Goal: Task Accomplishment & Management: Manage account settings

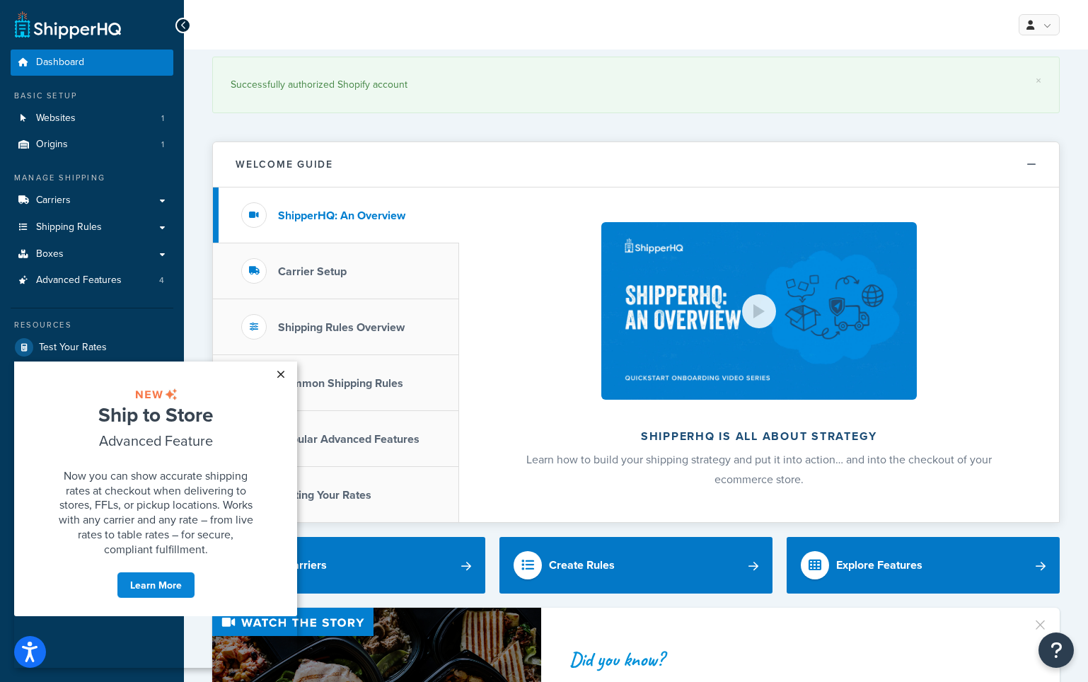
click at [284, 373] on link "×" at bounding box center [280, 374] width 25 height 25
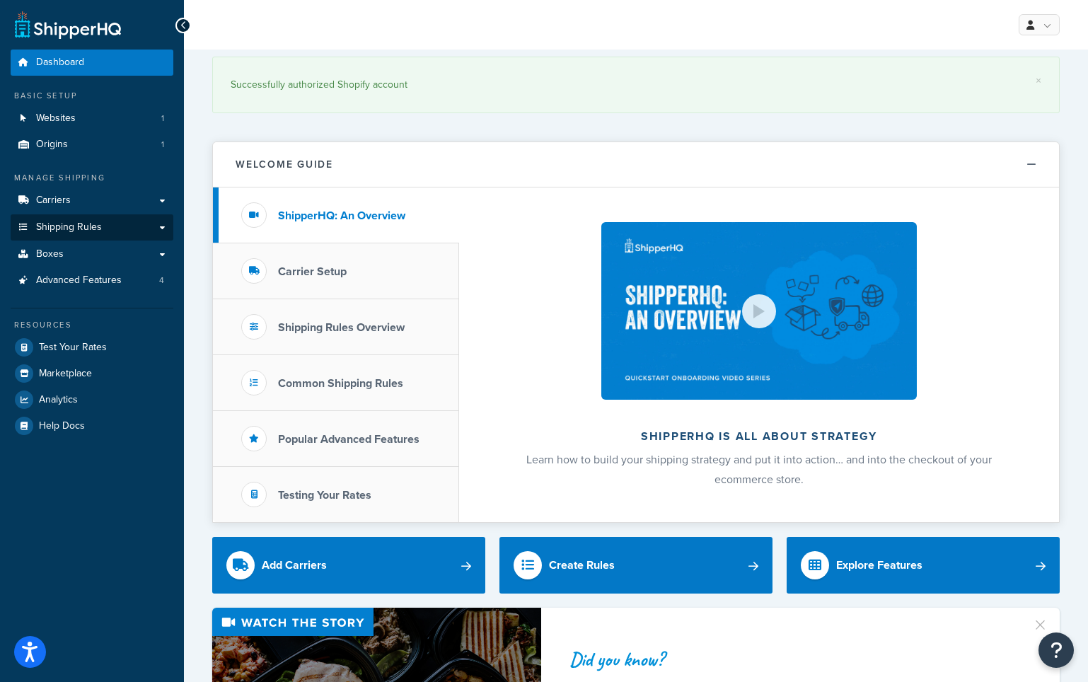
click at [108, 222] on link "Shipping Rules" at bounding box center [92, 227] width 163 height 26
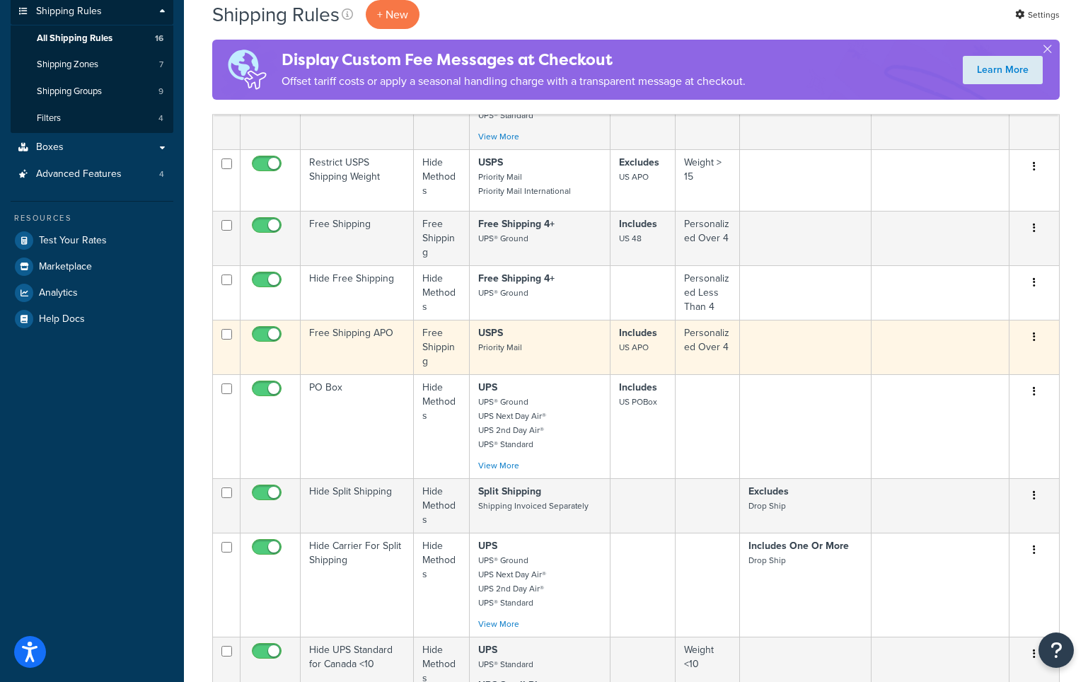
scroll to position [221, 0]
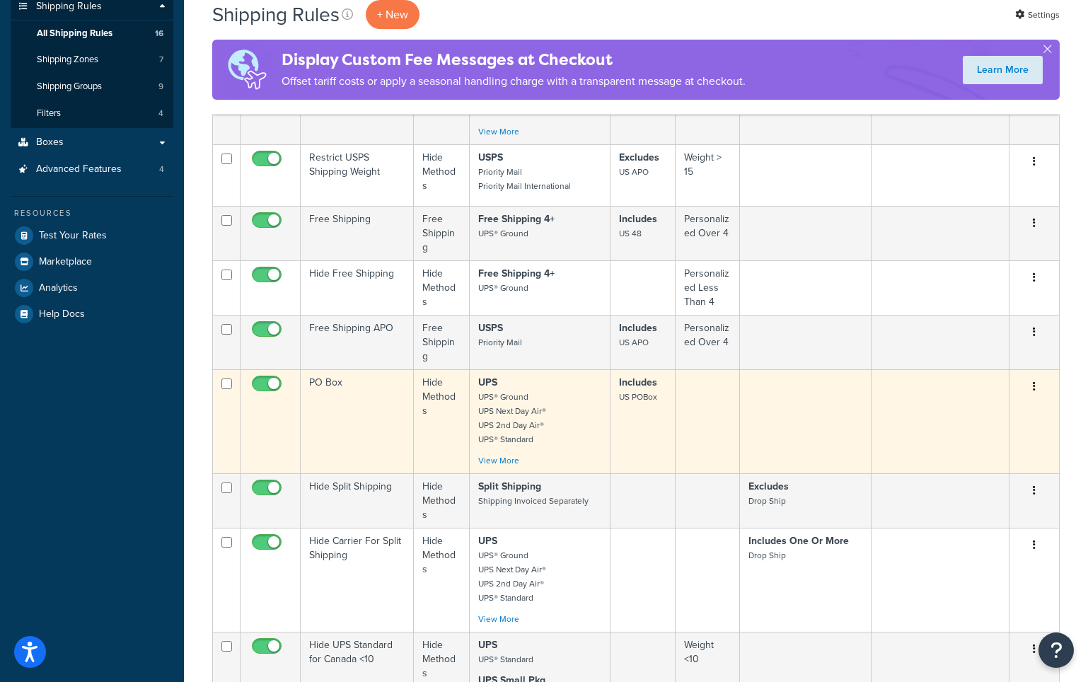
click at [1034, 388] on icon "button" at bounding box center [1034, 386] width 3 height 10
click at [982, 414] on link "Edit" at bounding box center [988, 413] width 112 height 29
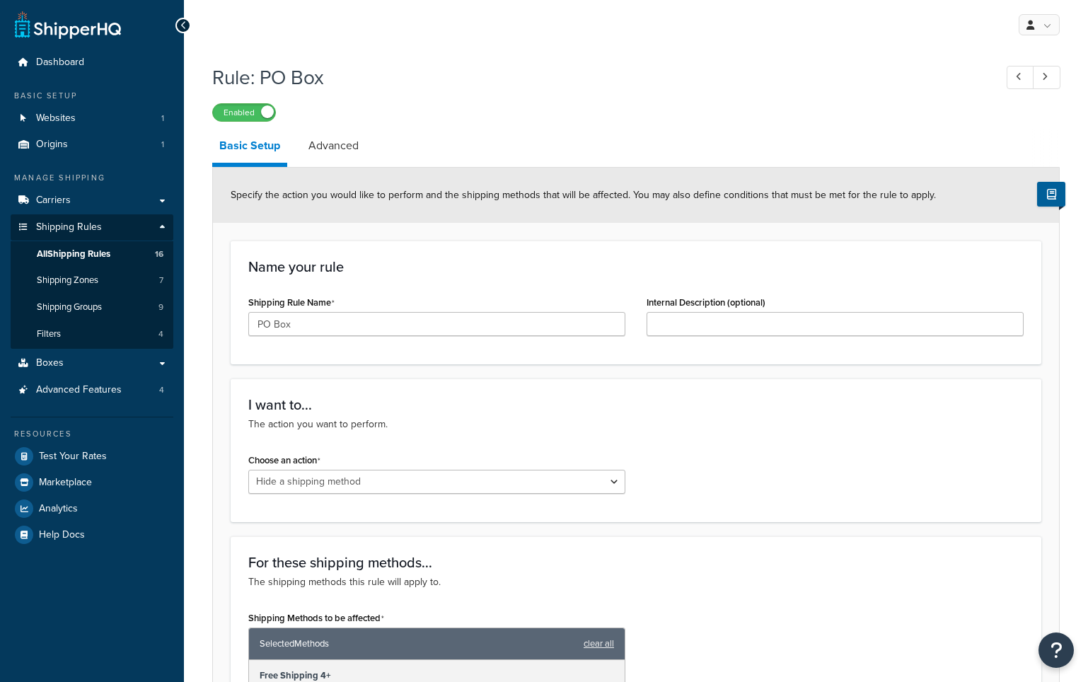
select select "HIDE"
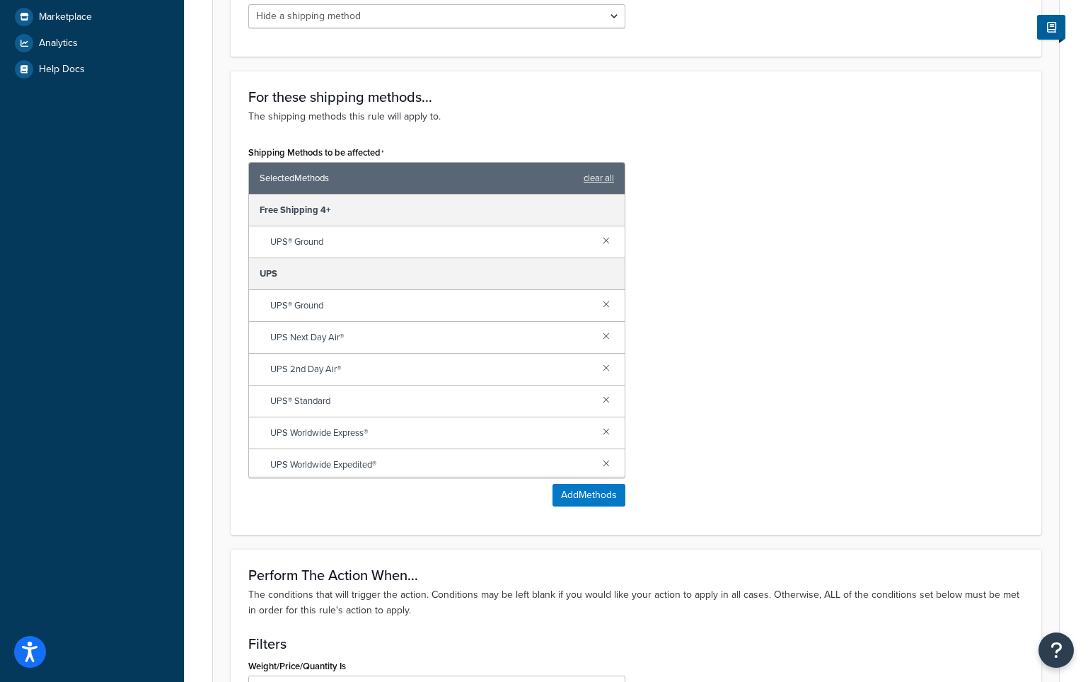
scroll to position [467, 0]
click at [608, 498] on button "Add Methods" at bounding box center [589, 494] width 73 height 23
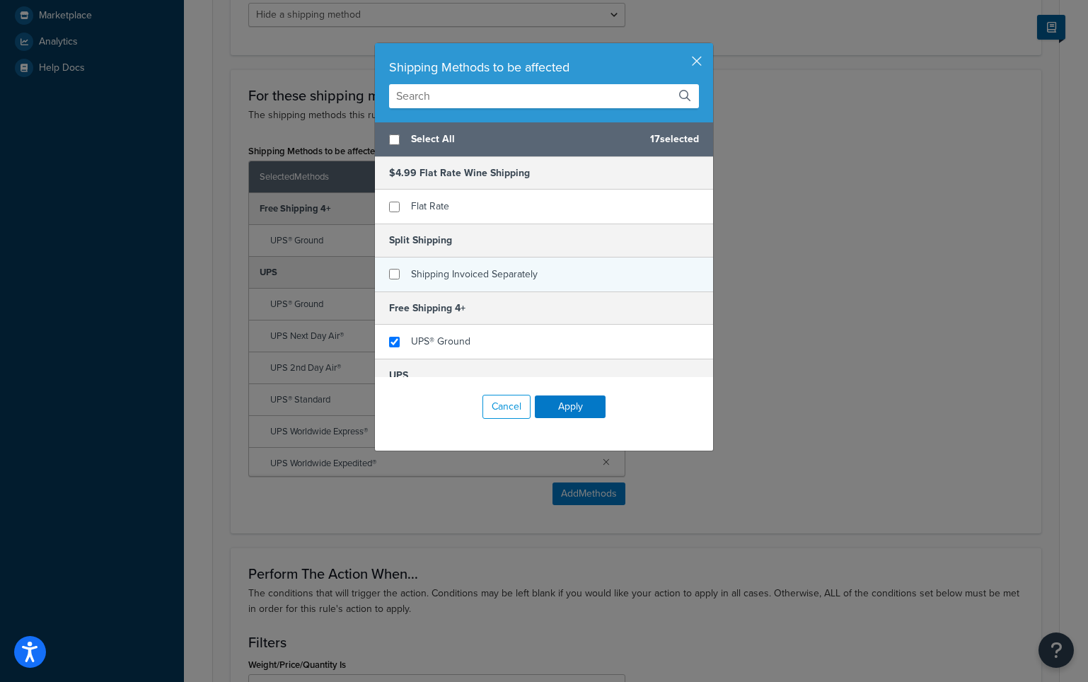
scroll to position [0, 0]
click at [710, 47] on button "button" at bounding box center [712, 45] width 4 height 4
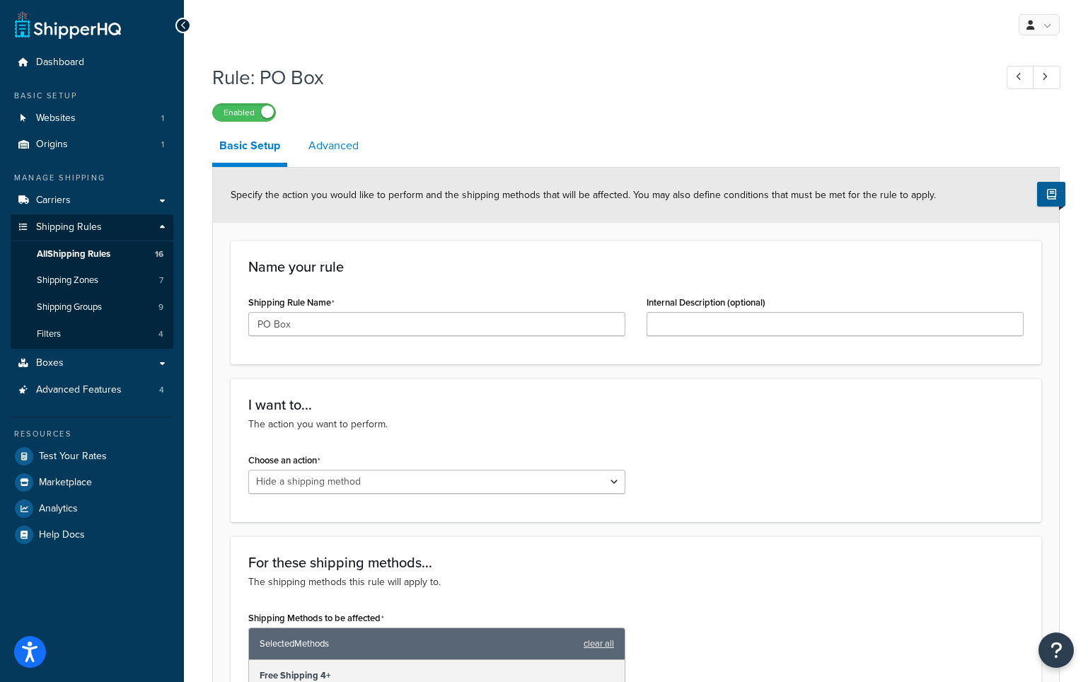
click at [344, 156] on link "Advanced" at bounding box center [333, 146] width 64 height 34
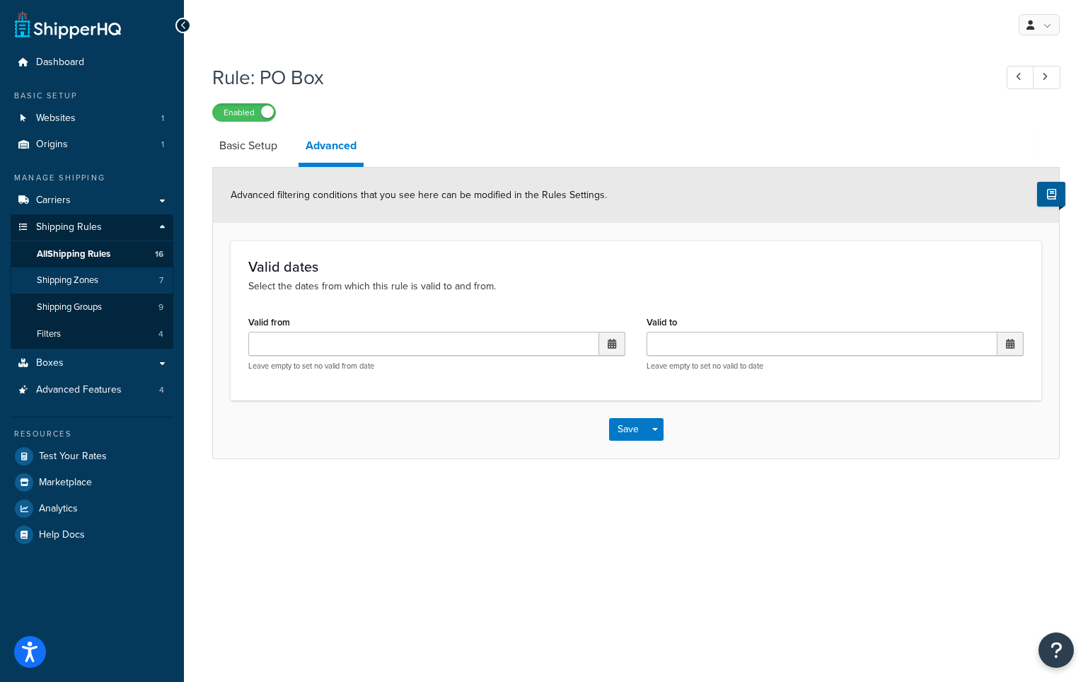
click at [106, 279] on link "Shipping Zones 7" at bounding box center [92, 280] width 163 height 26
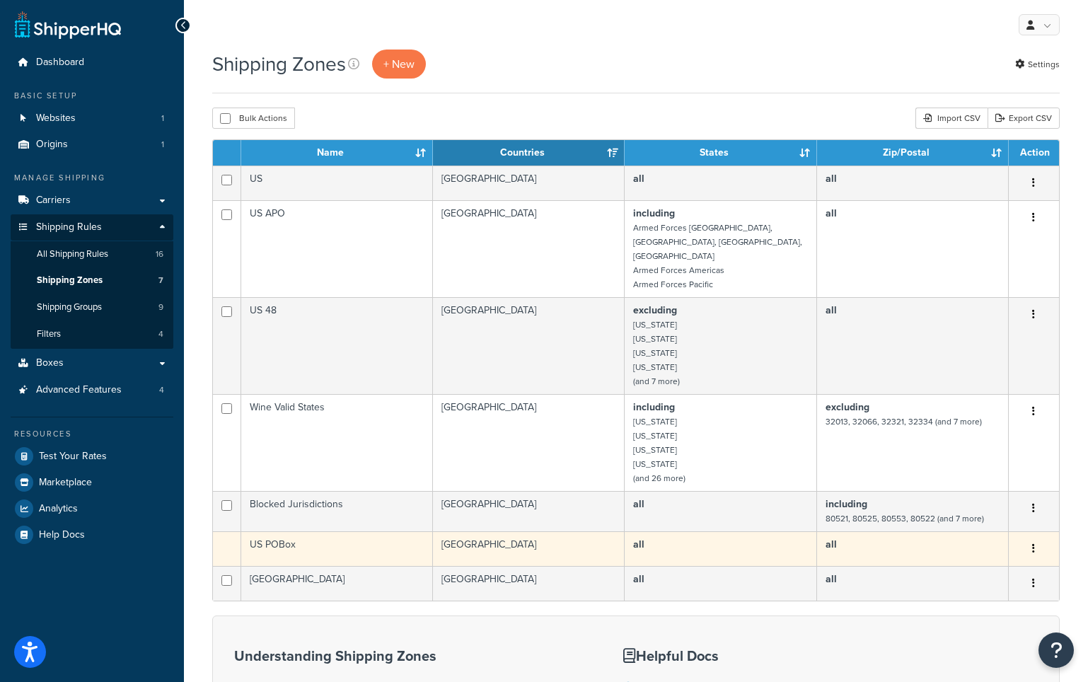
click at [584, 537] on td "United States" at bounding box center [529, 548] width 192 height 35
click at [1033, 543] on icon "button" at bounding box center [1033, 548] width 3 height 10
drag, startPoint x: 303, startPoint y: 533, endPoint x: 357, endPoint y: 532, distance: 54.5
click at [303, 533] on td "US POBox" at bounding box center [337, 548] width 192 height 35
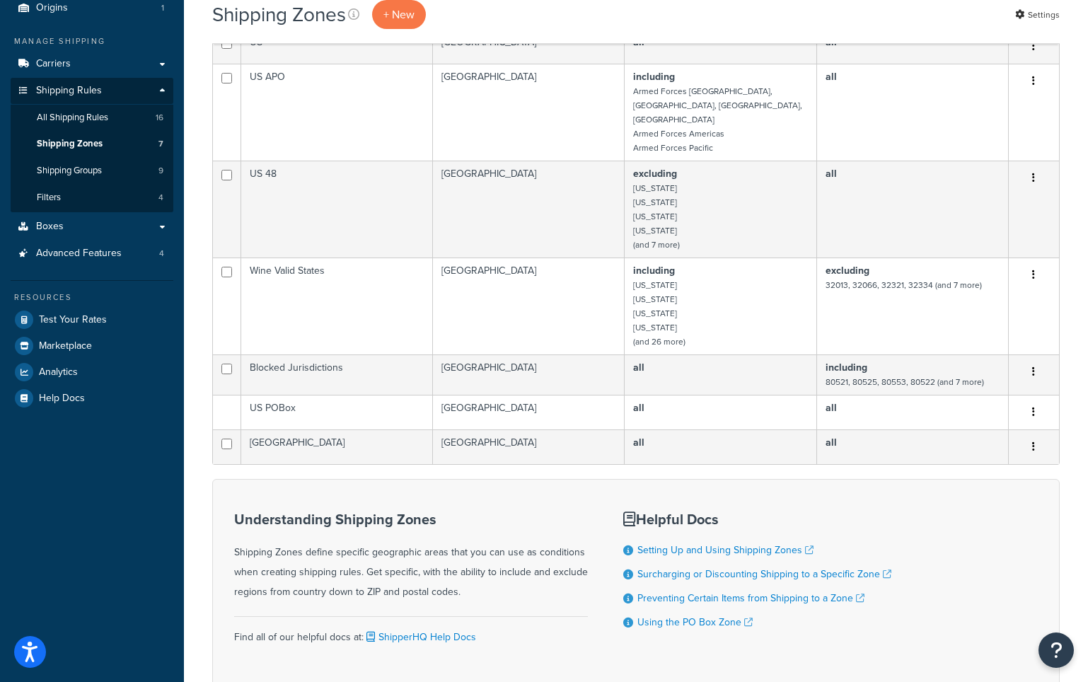
scroll to position [137, 0]
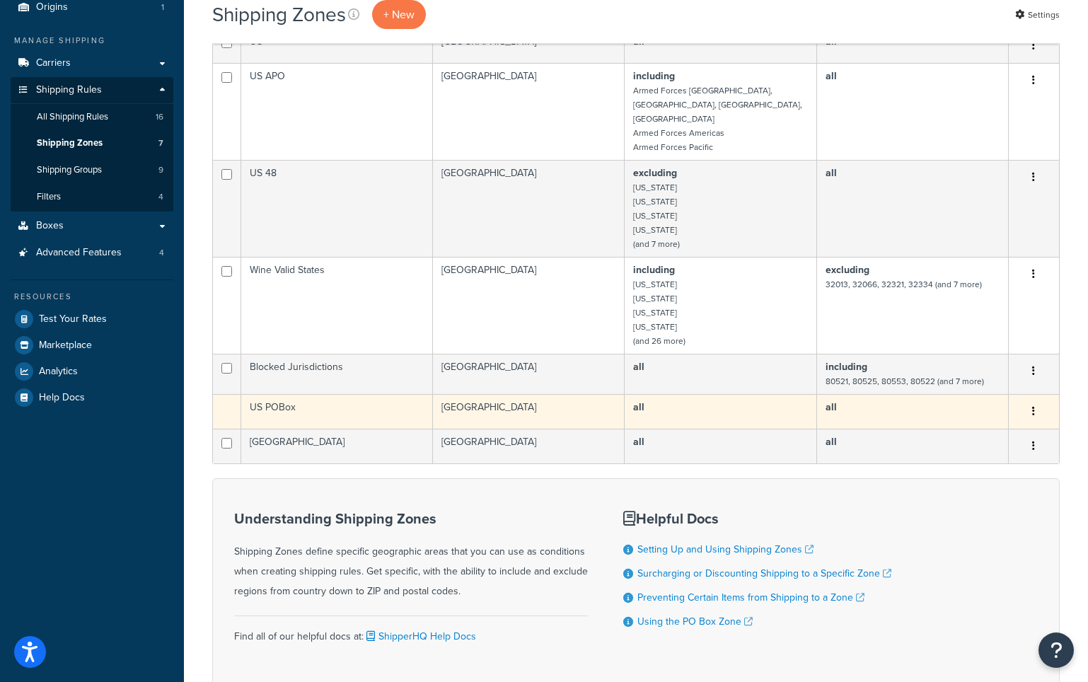
click at [295, 399] on td "US POBox" at bounding box center [337, 411] width 192 height 35
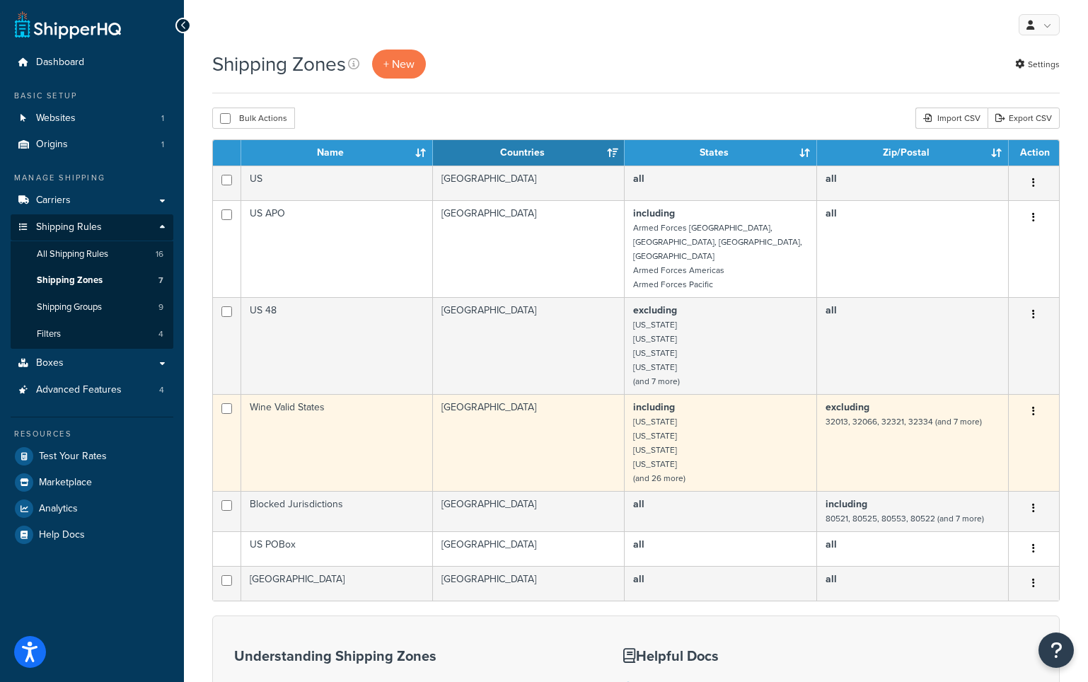
scroll to position [0, 0]
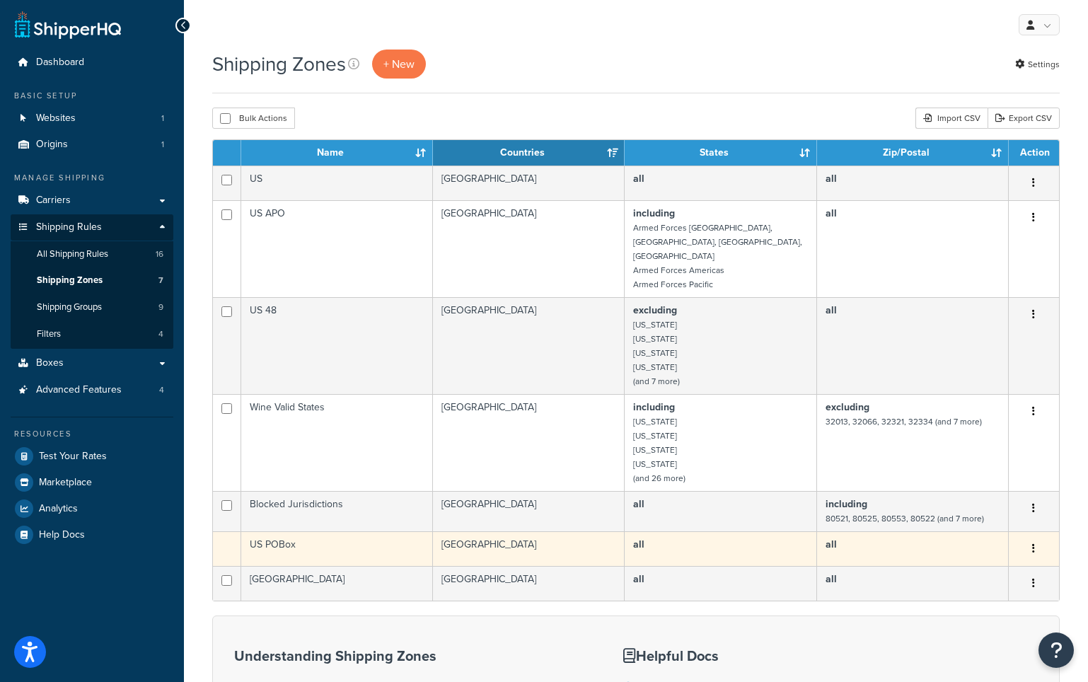
click at [1037, 538] on button "button" at bounding box center [1034, 549] width 20 height 23
click at [1036, 538] on button "button" at bounding box center [1034, 549] width 20 height 23
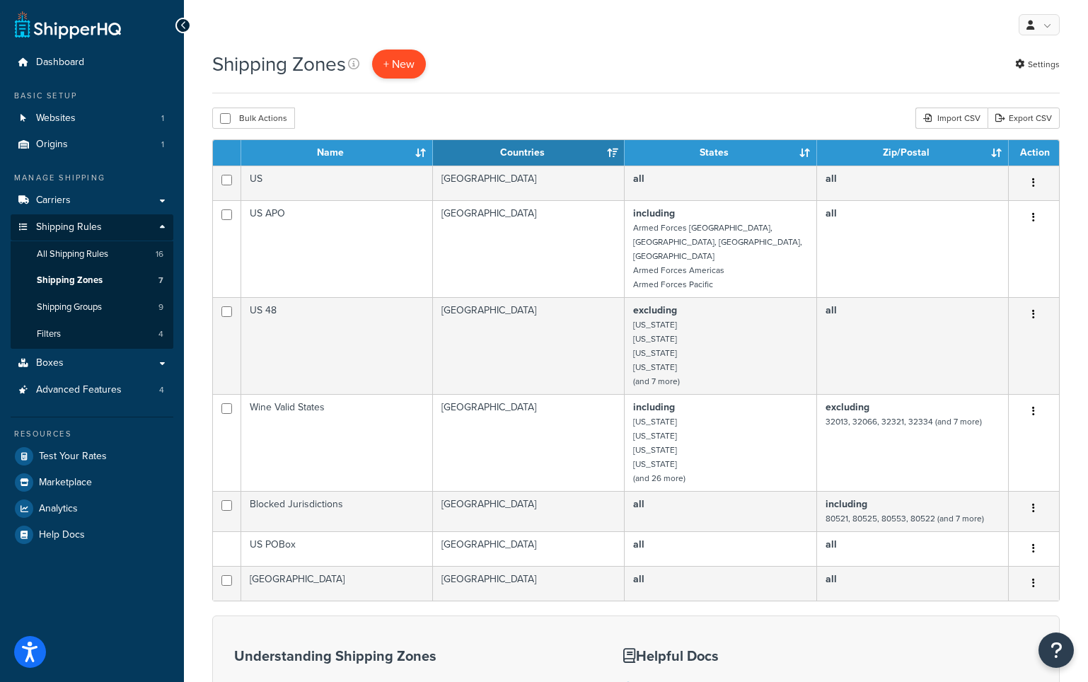
click at [403, 68] on span "+ New" at bounding box center [399, 64] width 31 height 16
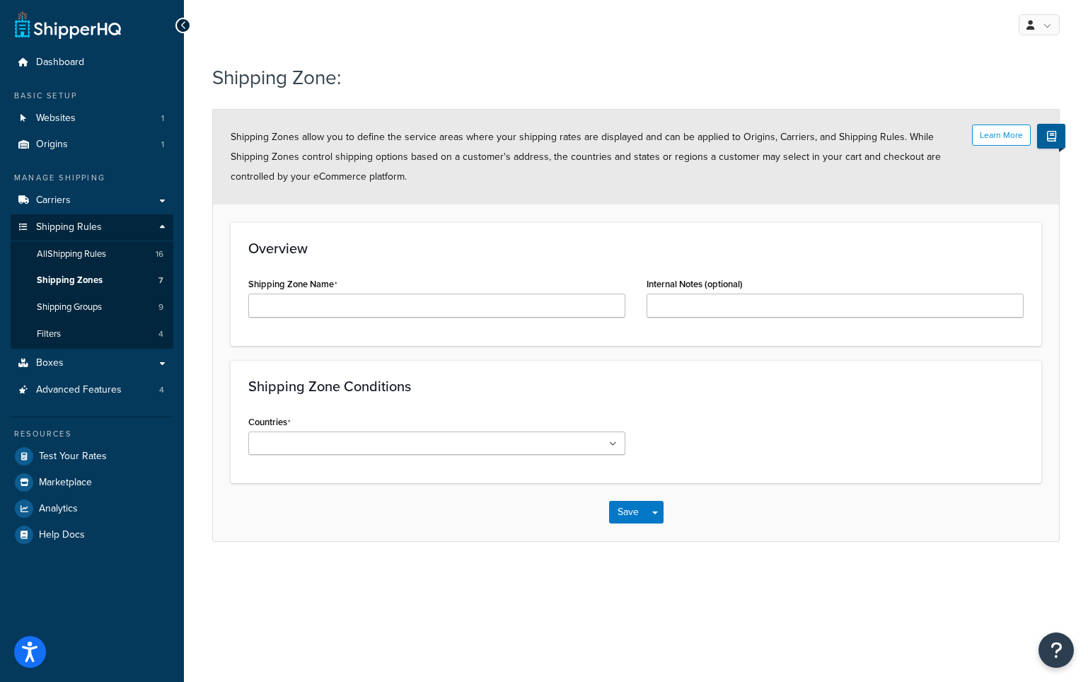
click at [93, 279] on span "Shipping Zones" at bounding box center [70, 281] width 66 height 12
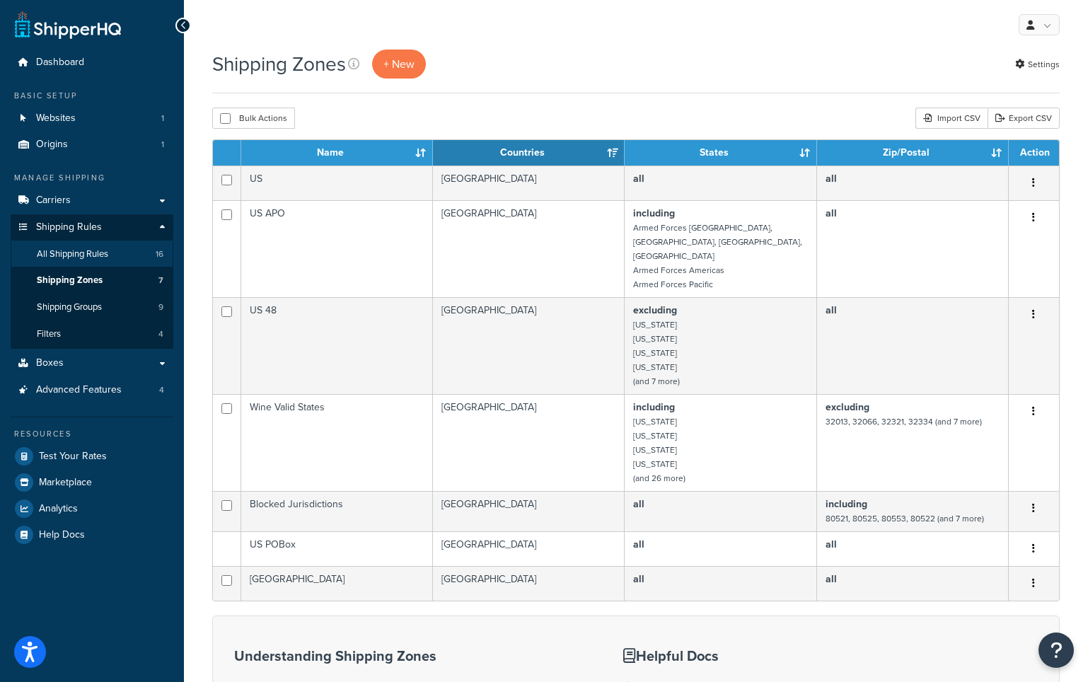
click at [108, 252] on span "All Shipping Rules" at bounding box center [72, 254] width 71 height 12
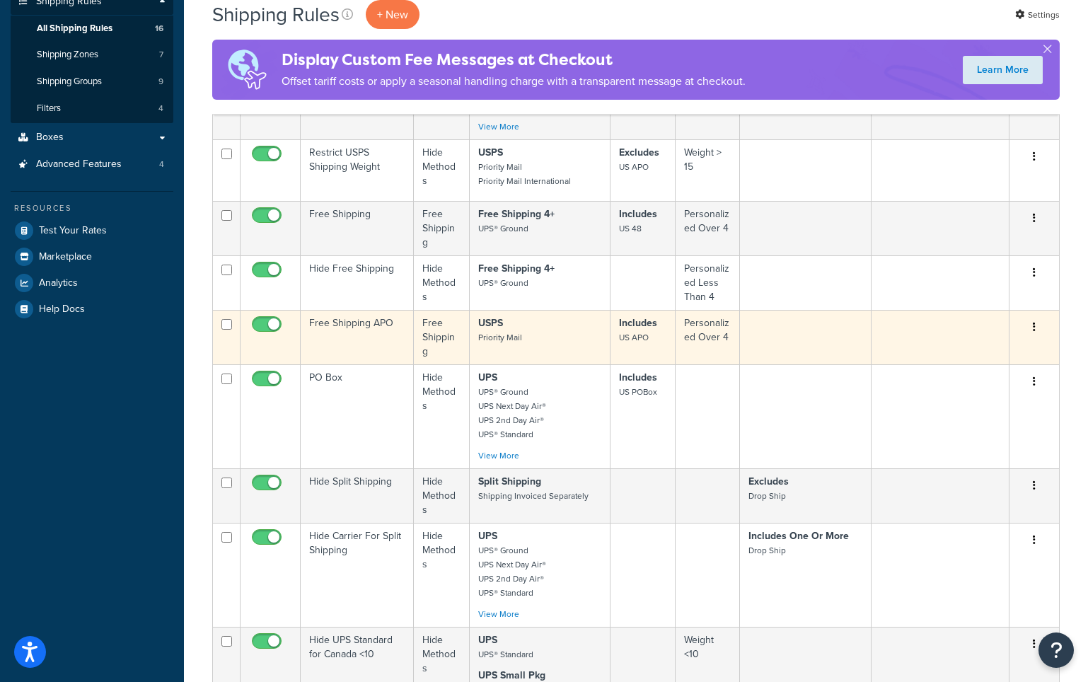
scroll to position [226, 0]
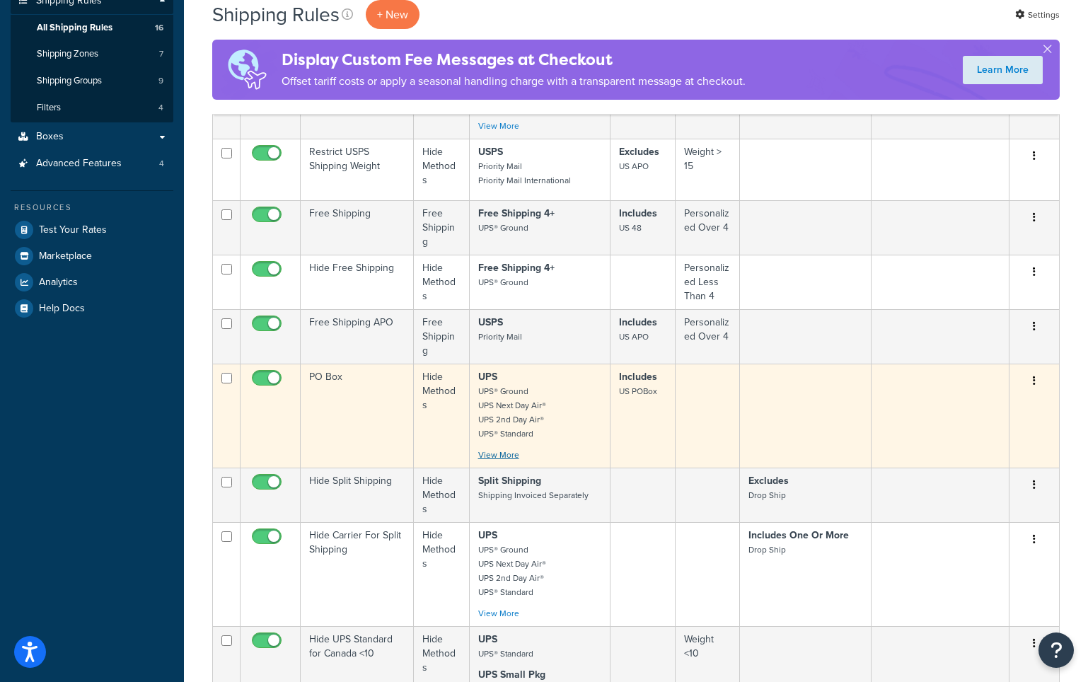
click at [507, 457] on link "View More" at bounding box center [498, 455] width 41 height 13
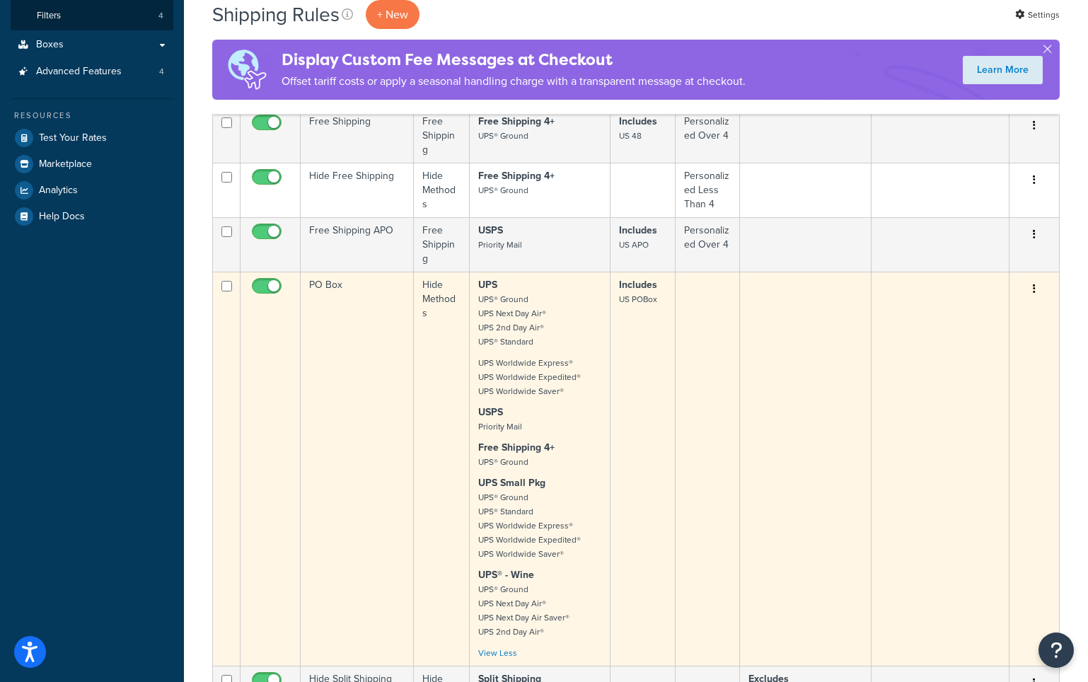
scroll to position [315, 0]
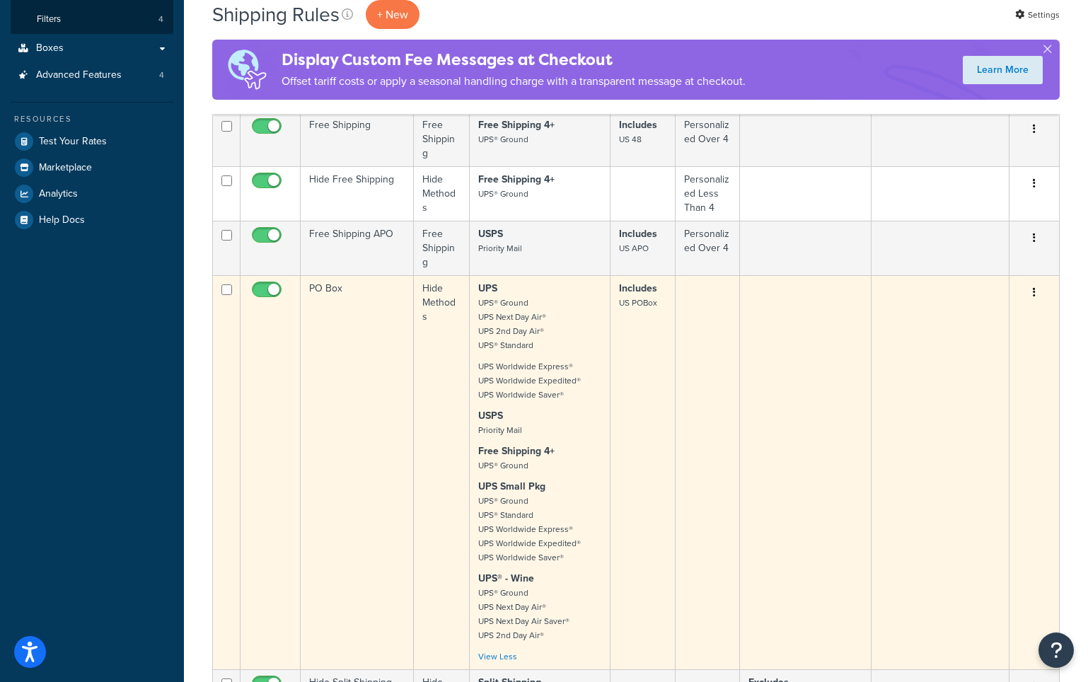
click at [1034, 293] on icon "button" at bounding box center [1034, 292] width 3 height 10
click at [993, 319] on link "Edit" at bounding box center [988, 319] width 112 height 29
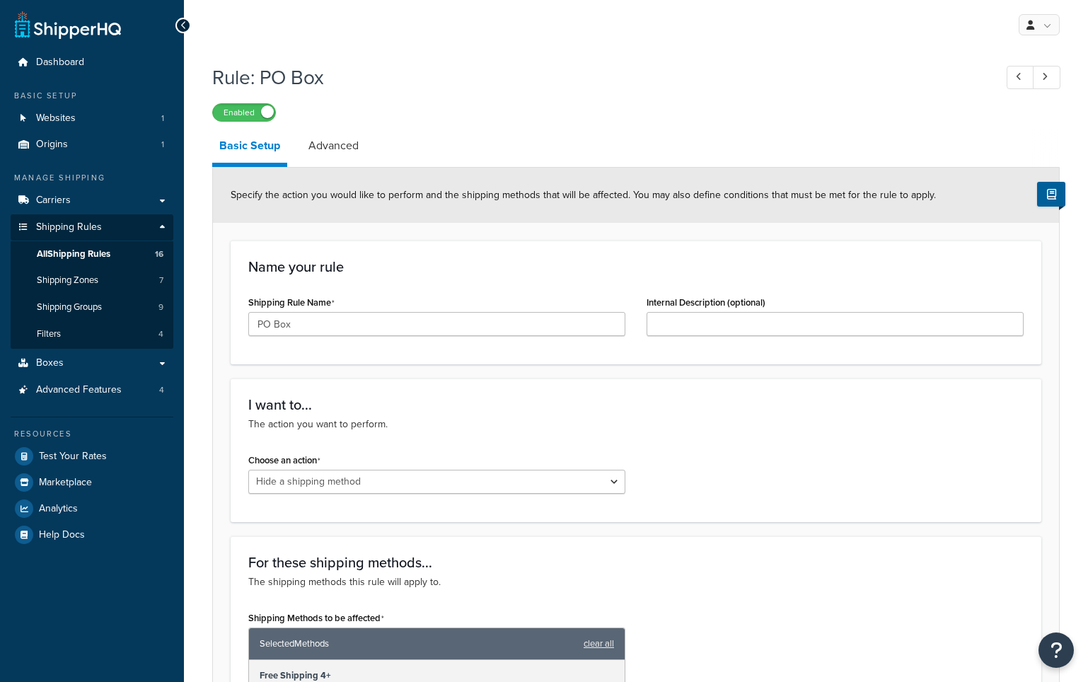
select select "HIDE"
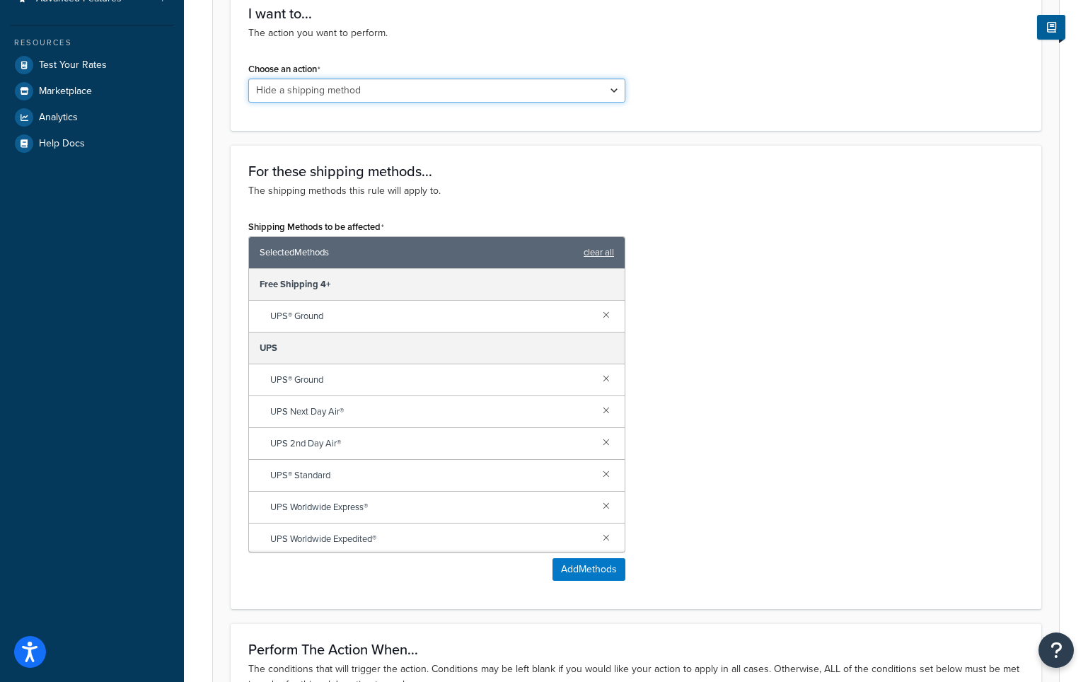
scroll to position [392, 0]
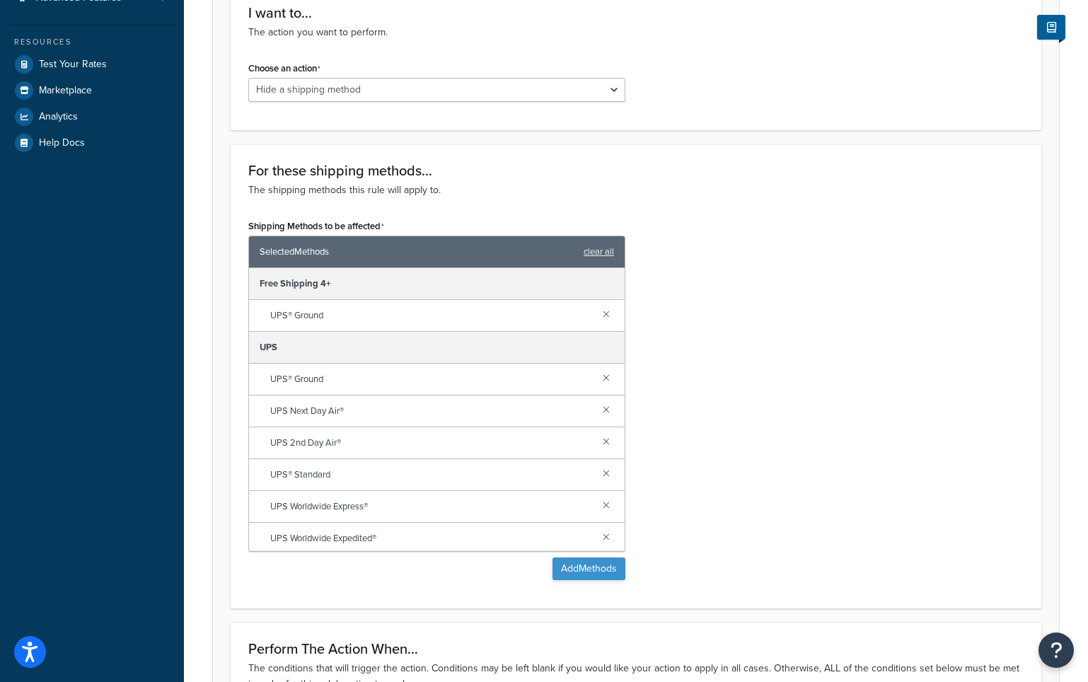
click at [598, 573] on button "Add Methods" at bounding box center [589, 569] width 73 height 23
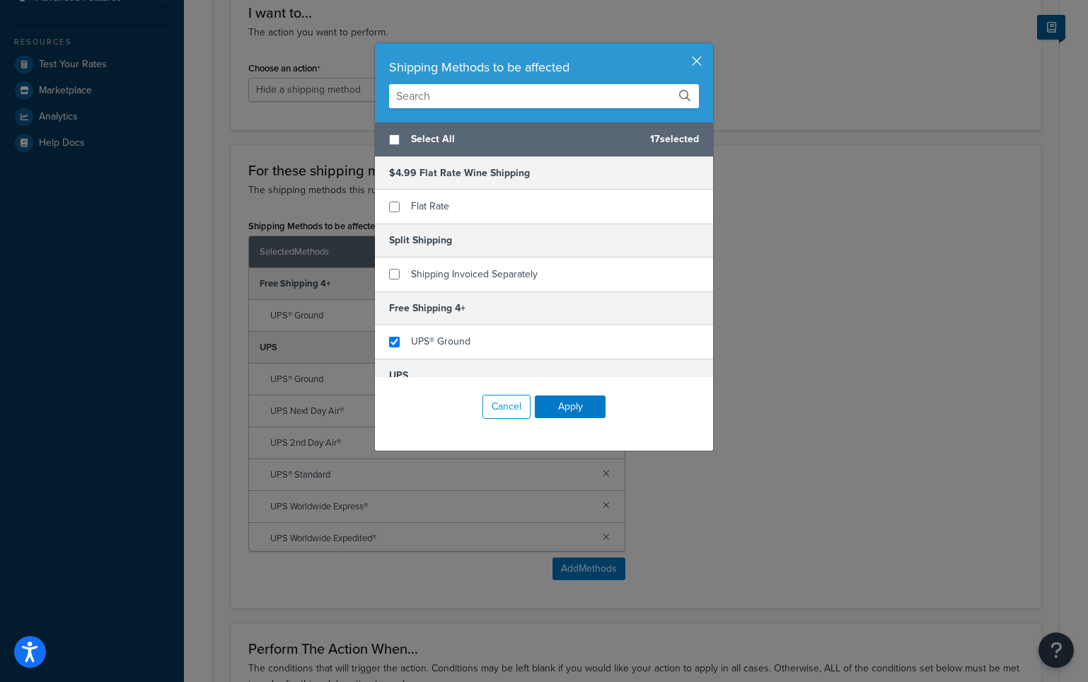
scroll to position [0, 0]
click at [710, 47] on button "button" at bounding box center [712, 45] width 4 height 4
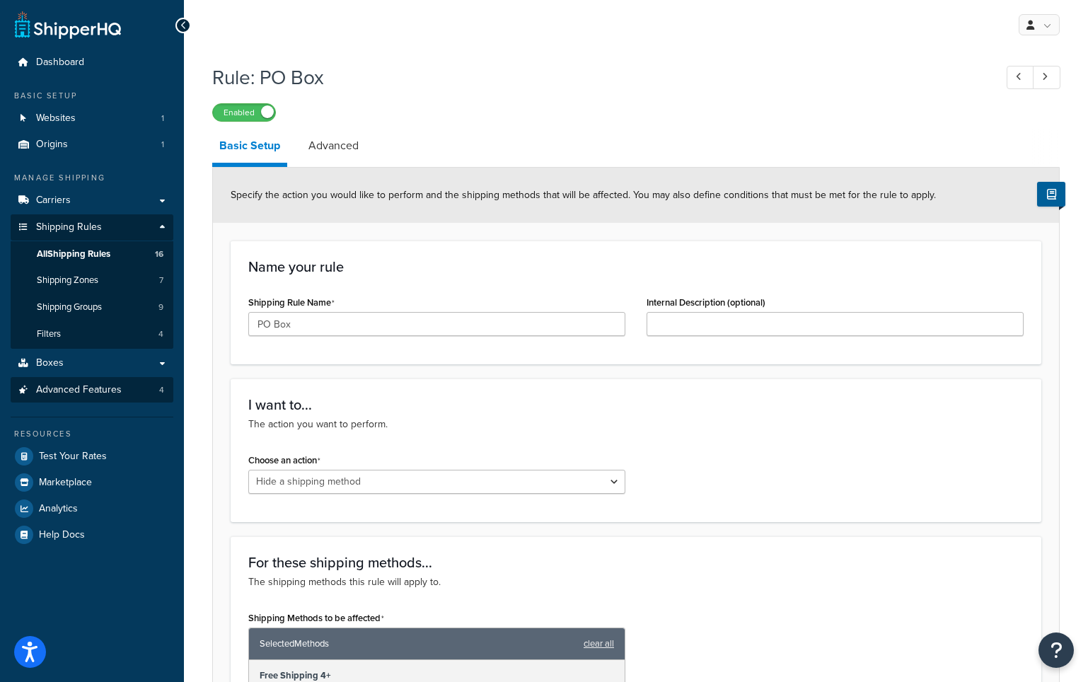
click at [128, 382] on link "Advanced Features 4" at bounding box center [92, 390] width 163 height 26
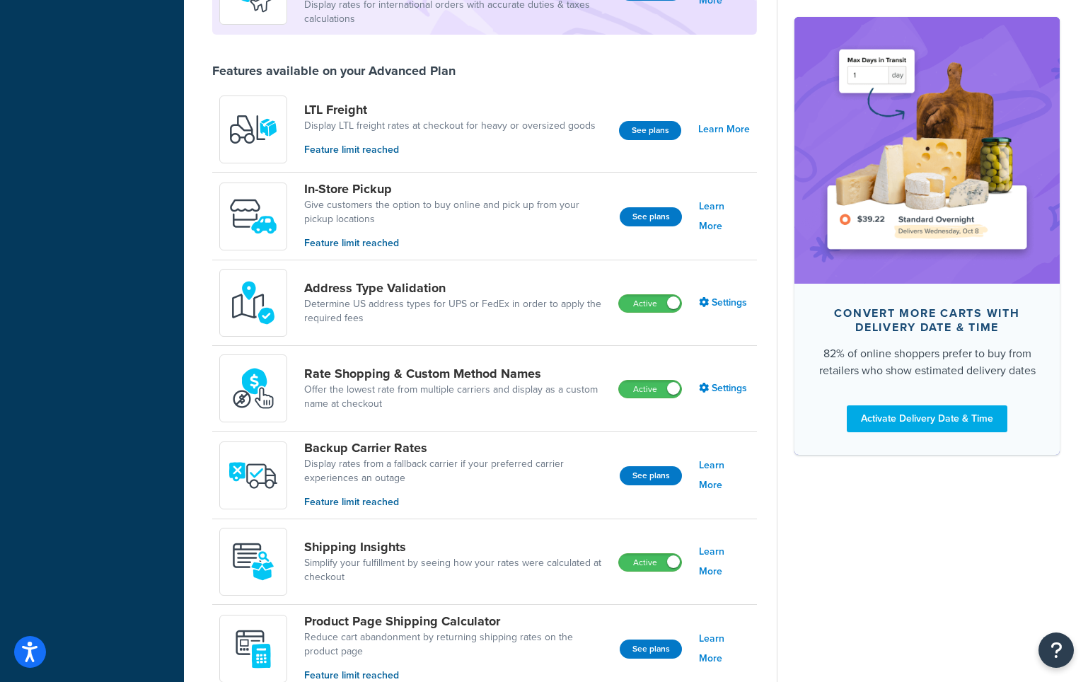
scroll to position [488, 0]
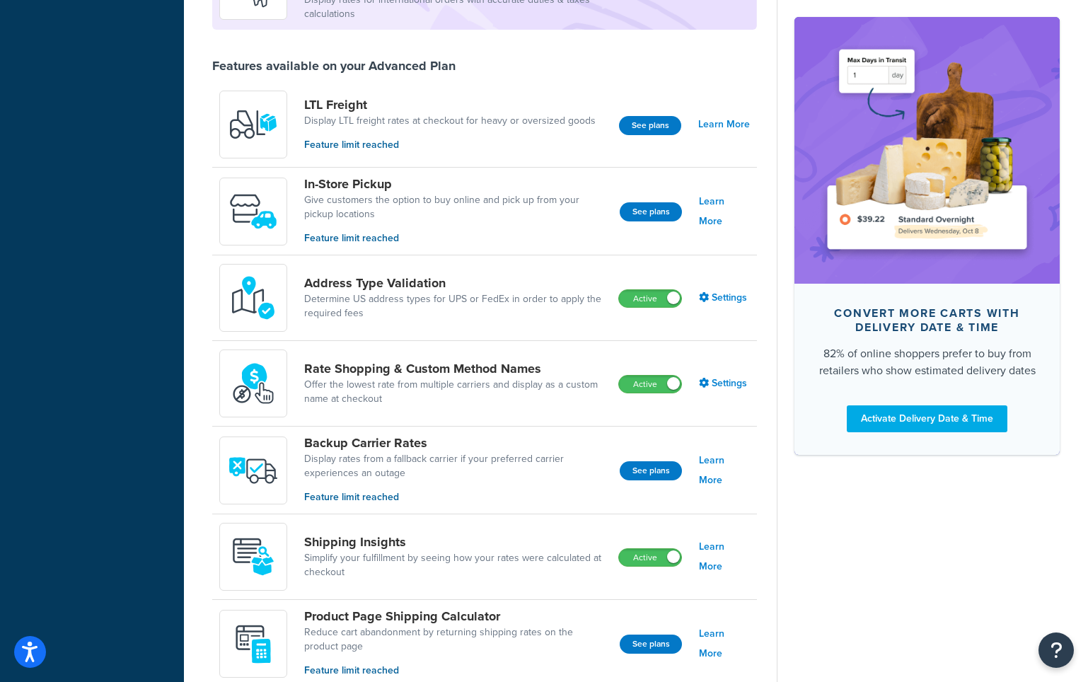
click at [505, 371] on link "Rate Shopping & Custom Method Names" at bounding box center [455, 369] width 303 height 16
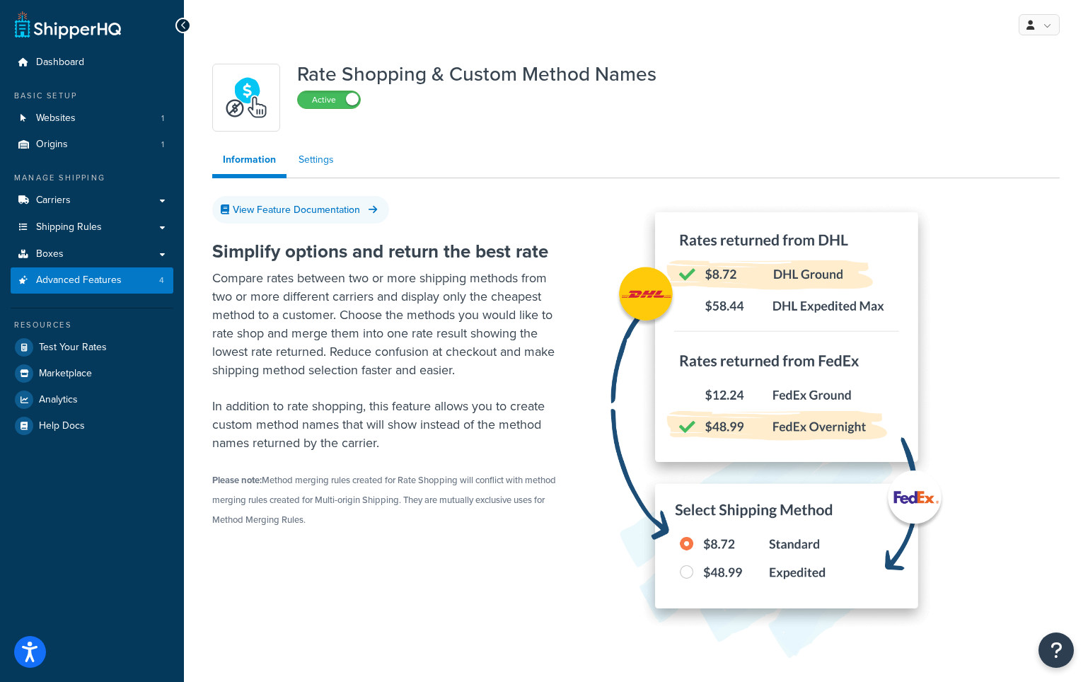
click at [321, 163] on link "Settings" at bounding box center [316, 160] width 57 height 28
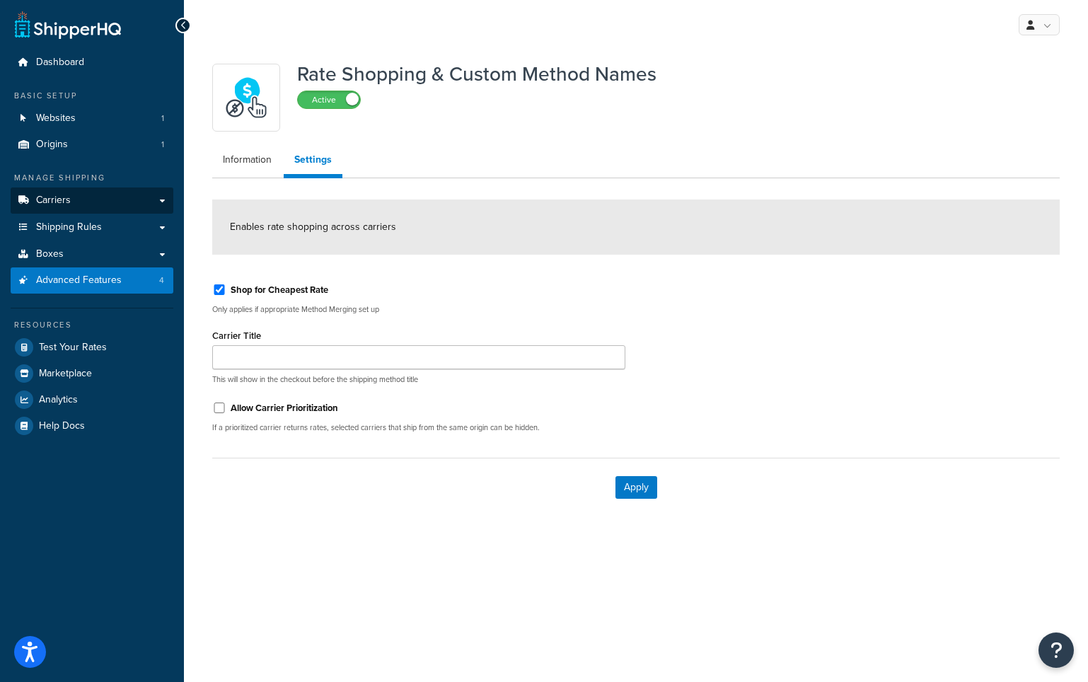
click at [149, 197] on link "Carriers" at bounding box center [92, 201] width 163 height 26
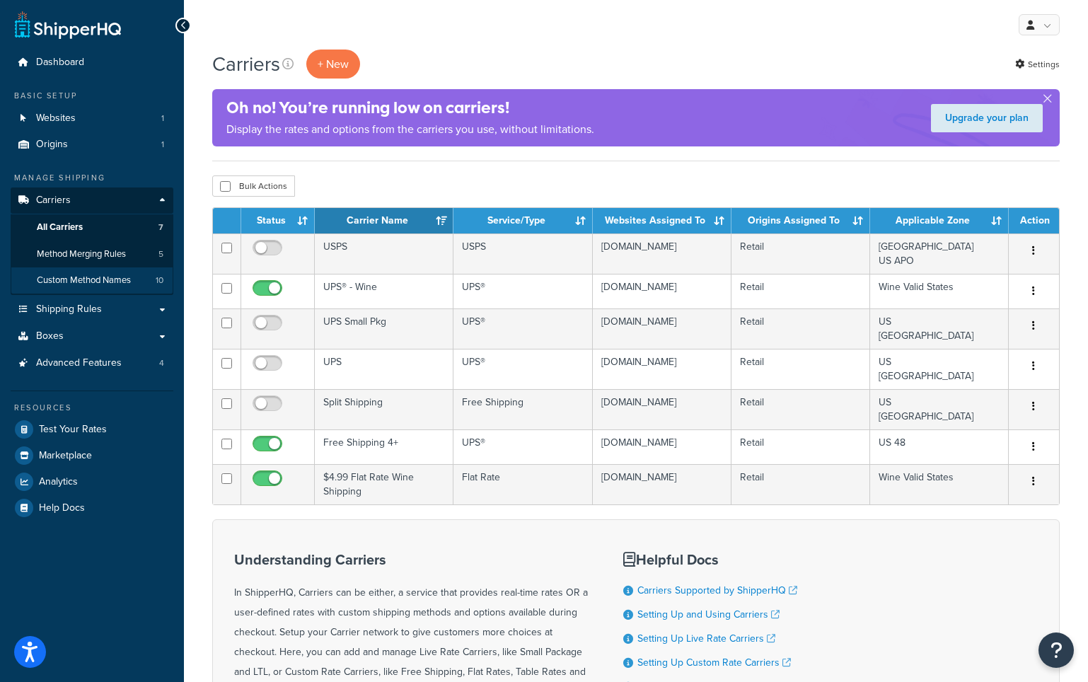
click at [119, 279] on span "Custom Method Names" at bounding box center [84, 281] width 94 height 12
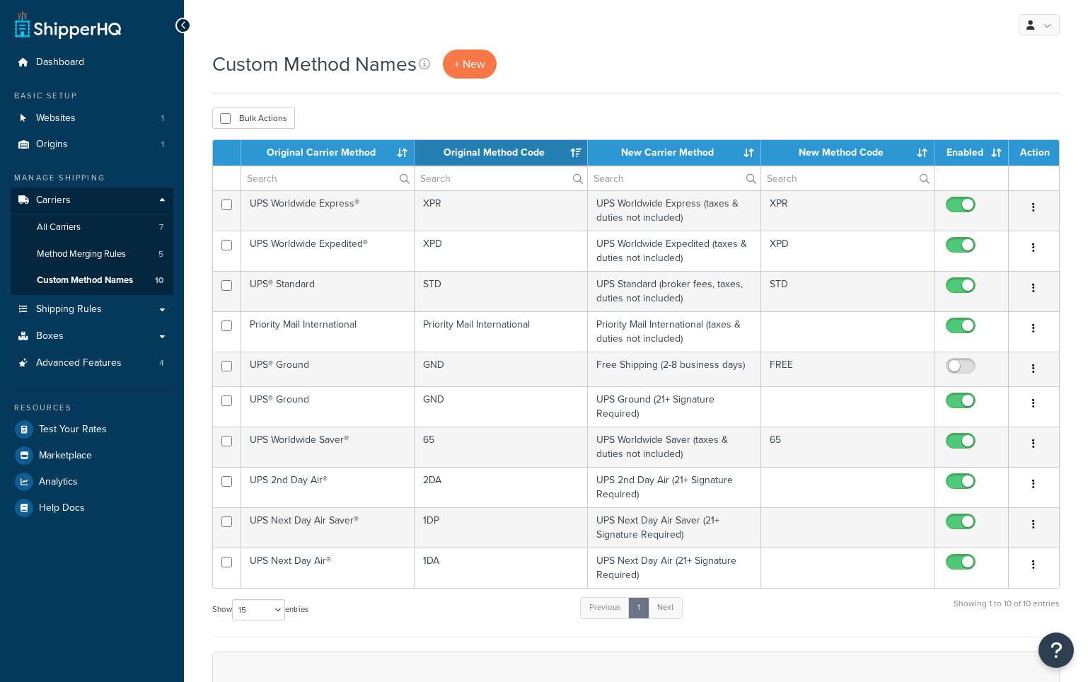
select select "15"
click at [121, 424] on link "Test Your Rates" at bounding box center [92, 429] width 163 height 25
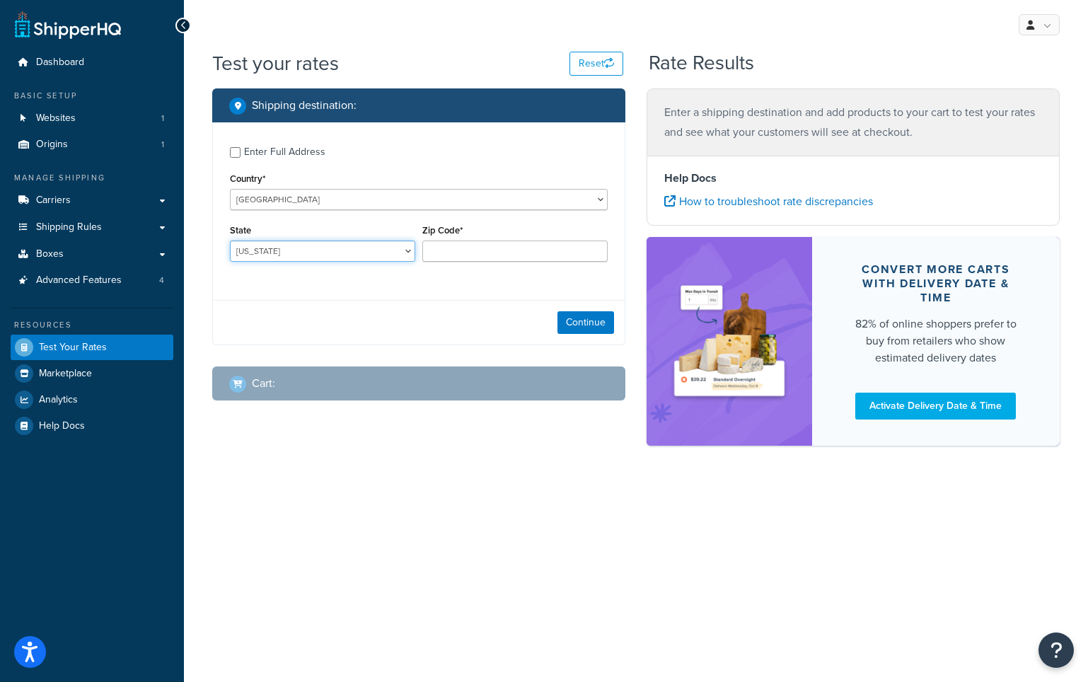
select select "TX"
click at [277, 151] on div "Enter Full Address" at bounding box center [284, 152] width 81 height 20
click at [241, 151] on input "Enter Full Address" at bounding box center [235, 152] width 11 height 11
checkbox input "true"
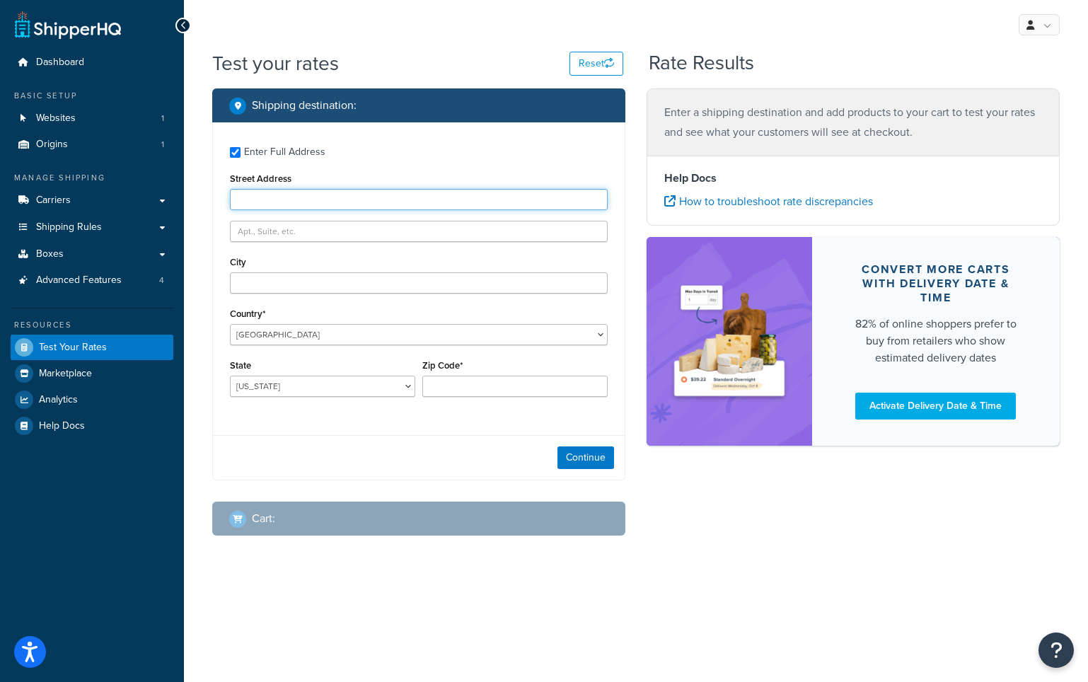
click at [302, 202] on input "Street Address" at bounding box center [419, 199] width 378 height 21
type input "PO Box 25"
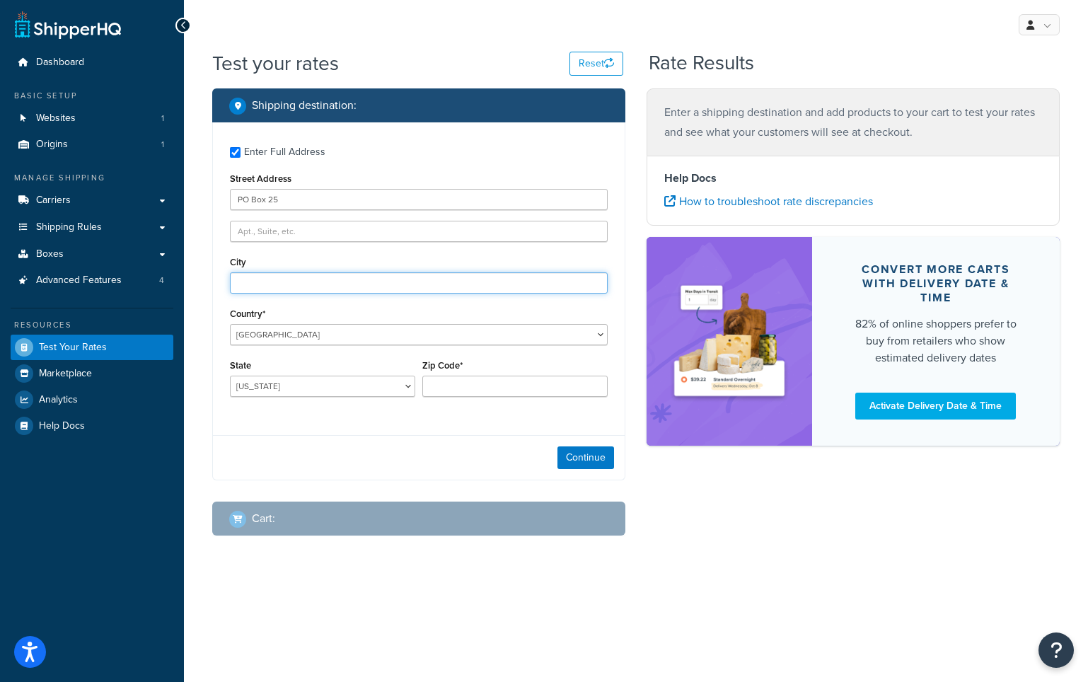
click at [287, 282] on input "City" at bounding box center [419, 282] width 378 height 21
type input "Austin"
click at [466, 386] on input "Zip Code*" at bounding box center [514, 386] width 185 height 21
type input "78701"
click at [578, 454] on button "Continue" at bounding box center [586, 457] width 57 height 23
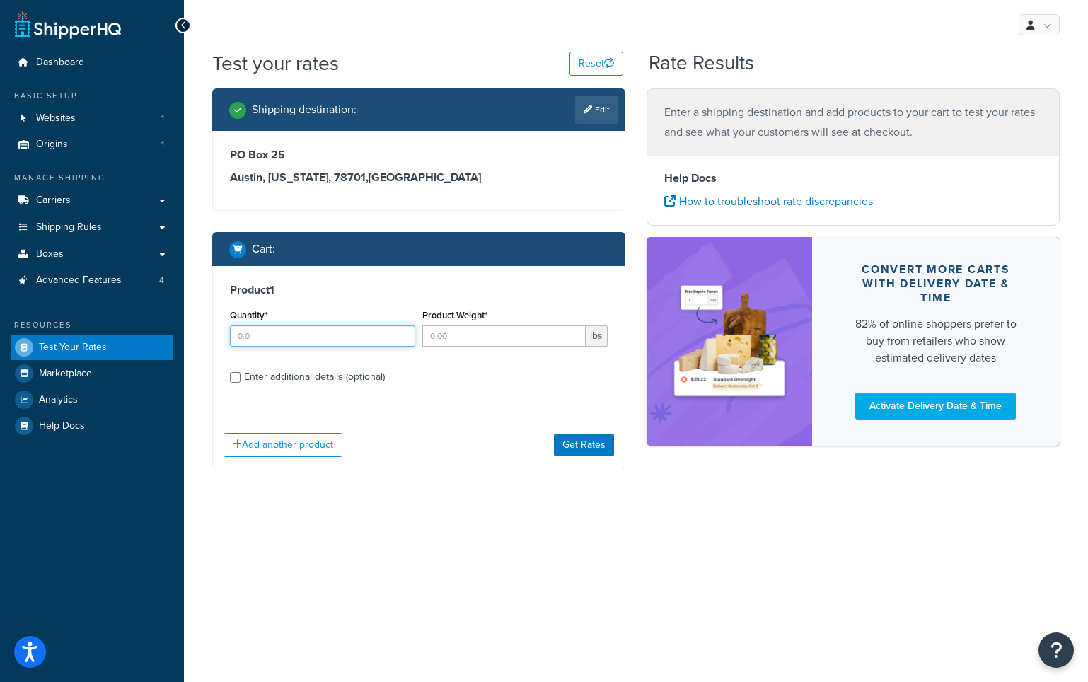
click at [321, 338] on input "Quantity*" at bounding box center [322, 335] width 185 height 21
type input "1"
click at [565, 444] on button "Get Rates" at bounding box center [584, 445] width 60 height 23
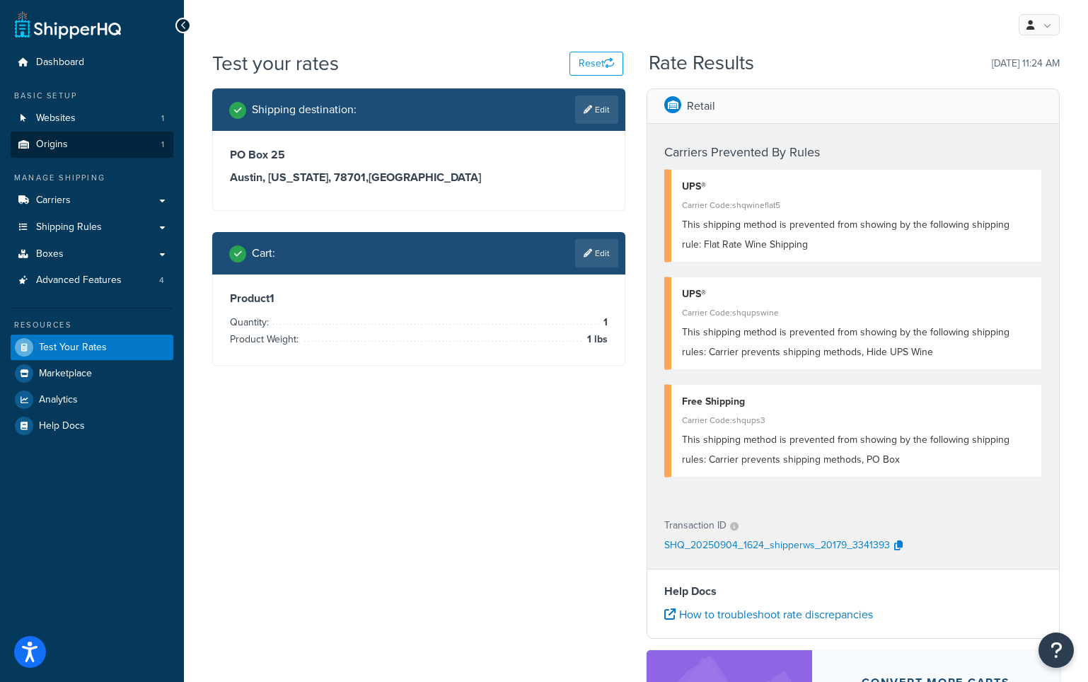
click at [70, 144] on link "Origins 1" at bounding box center [92, 145] width 163 height 26
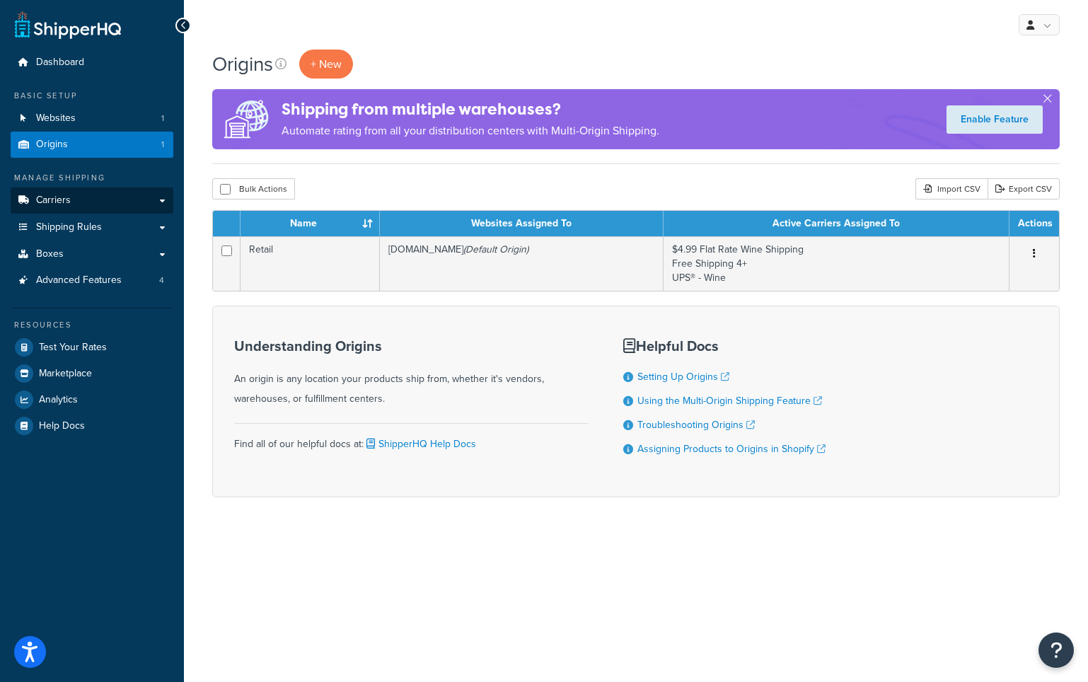
click at [76, 196] on link "Carriers" at bounding box center [92, 201] width 163 height 26
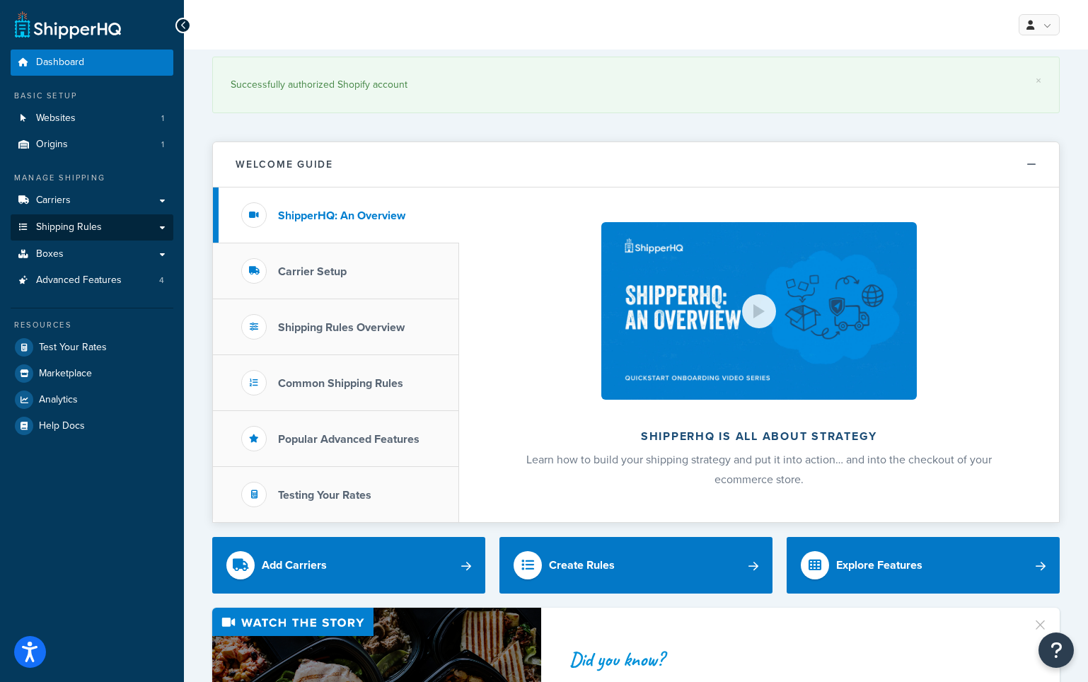
click at [130, 223] on link "Shipping Rules" at bounding box center [92, 227] width 163 height 26
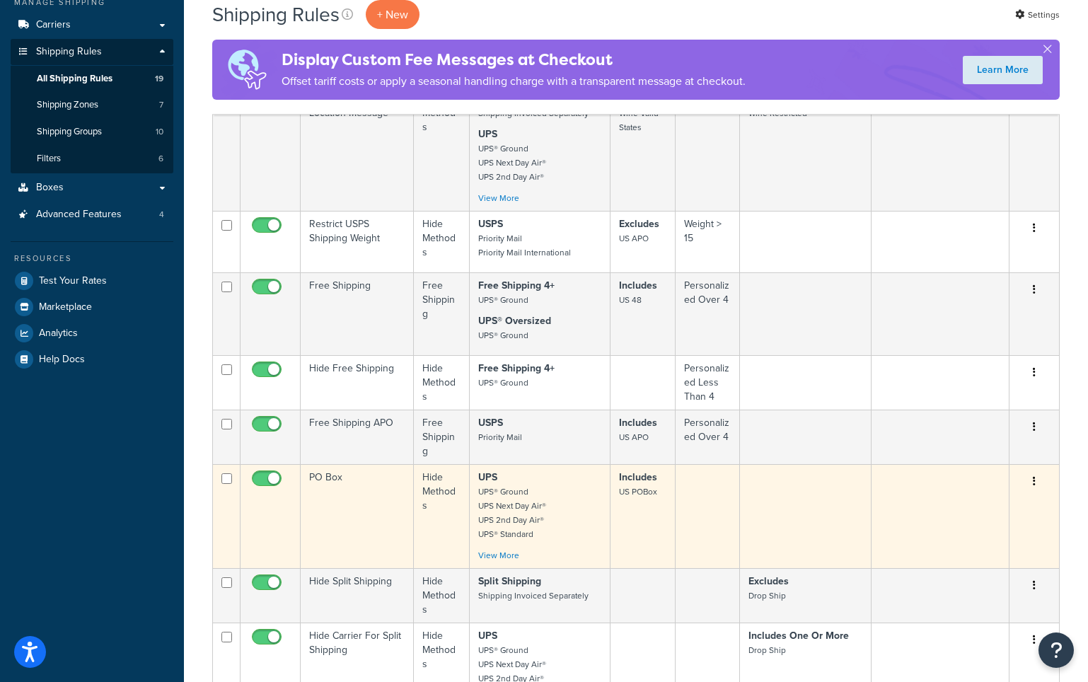
scroll to position [179, 0]
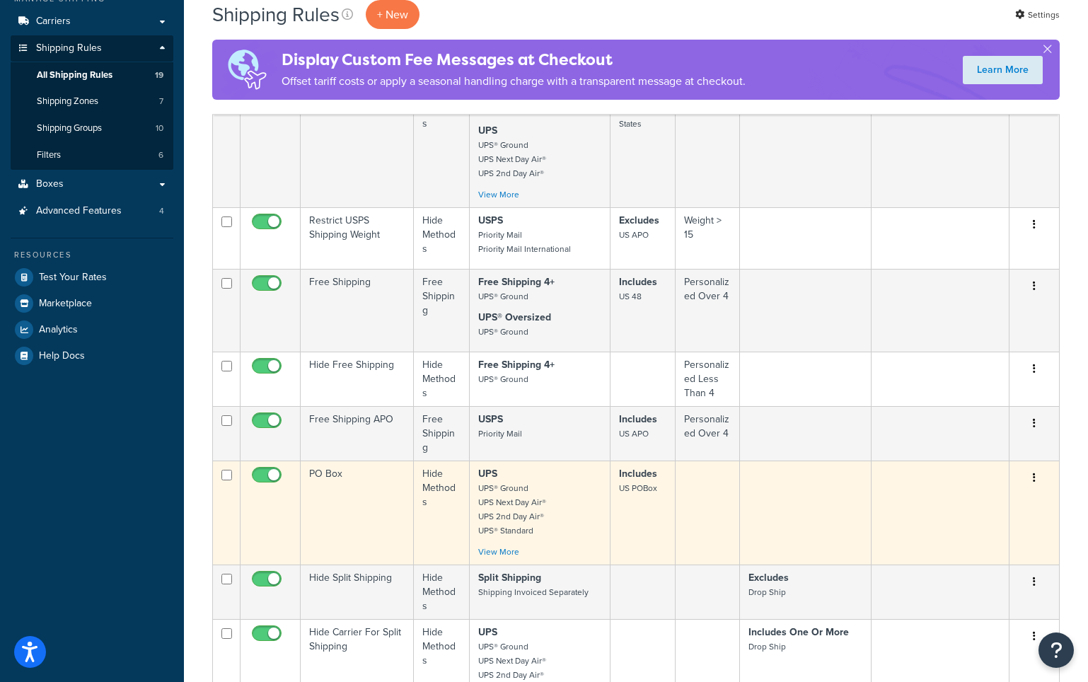
click at [672, 489] on td "Includes US POBox" at bounding box center [643, 513] width 64 height 104
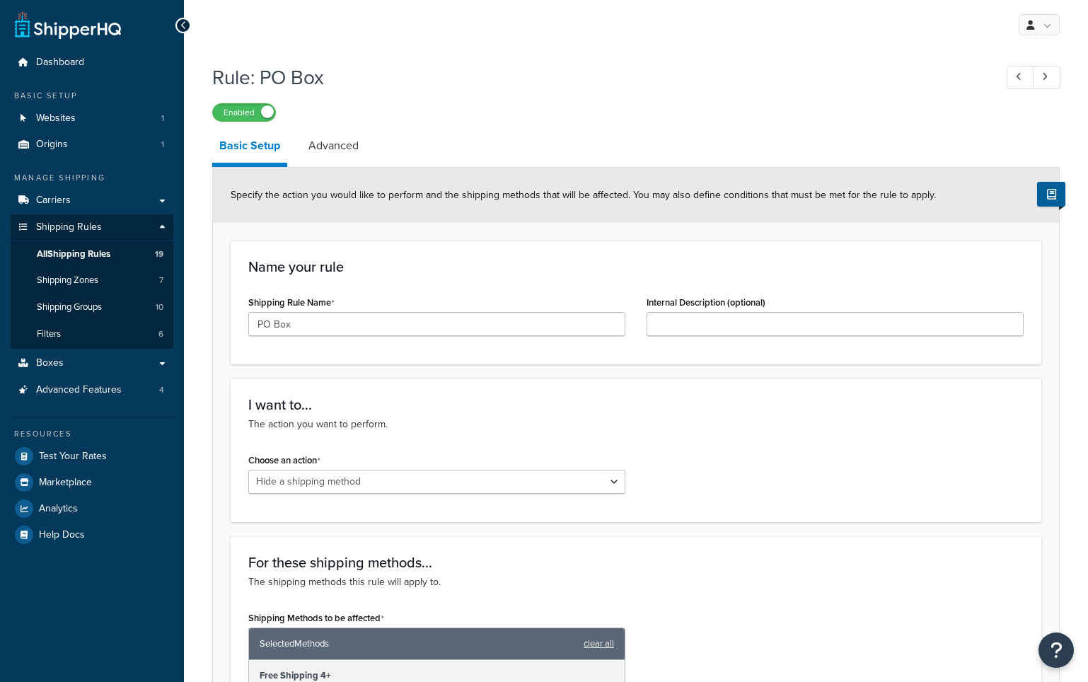
select select "HIDE"
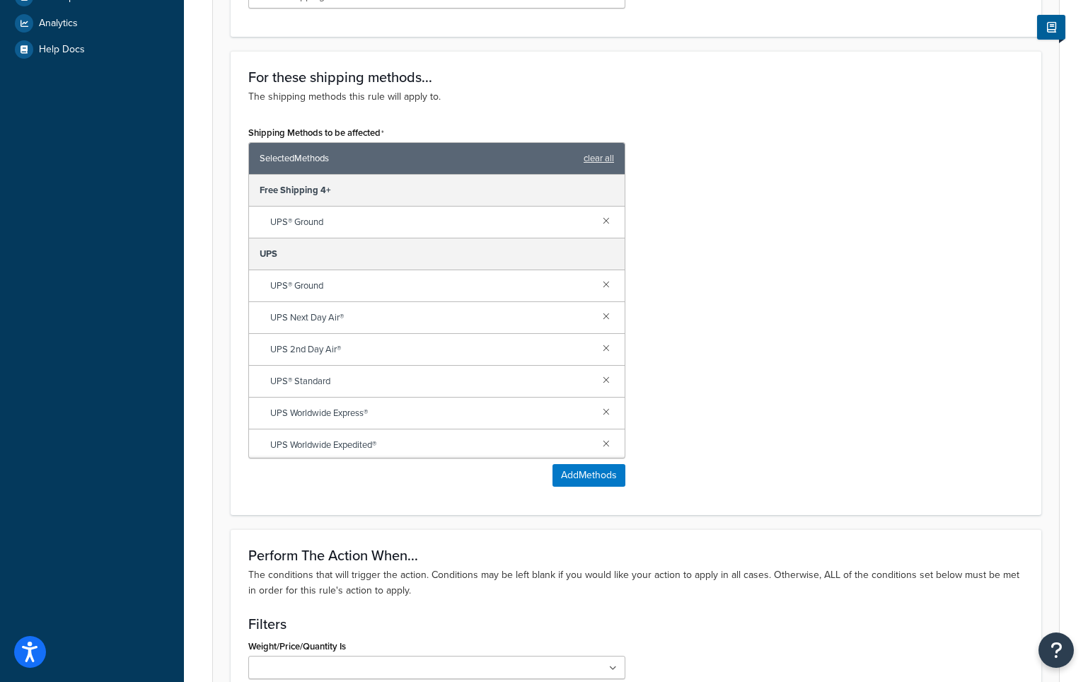
scroll to position [512, 0]
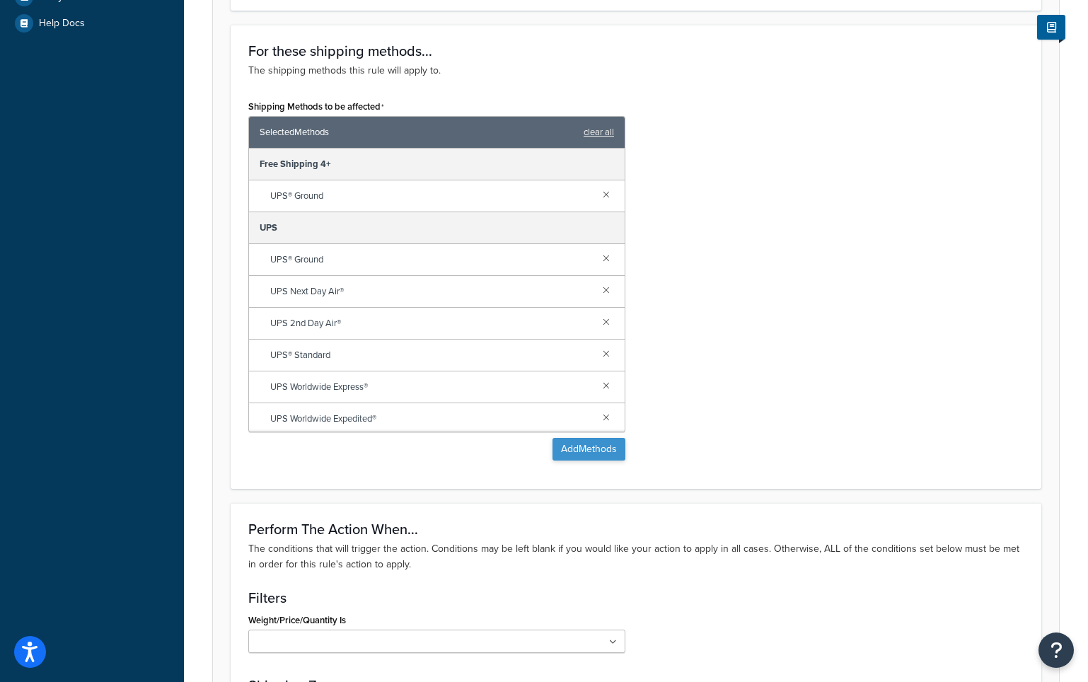
click at [602, 452] on button "Add Methods" at bounding box center [589, 449] width 73 height 23
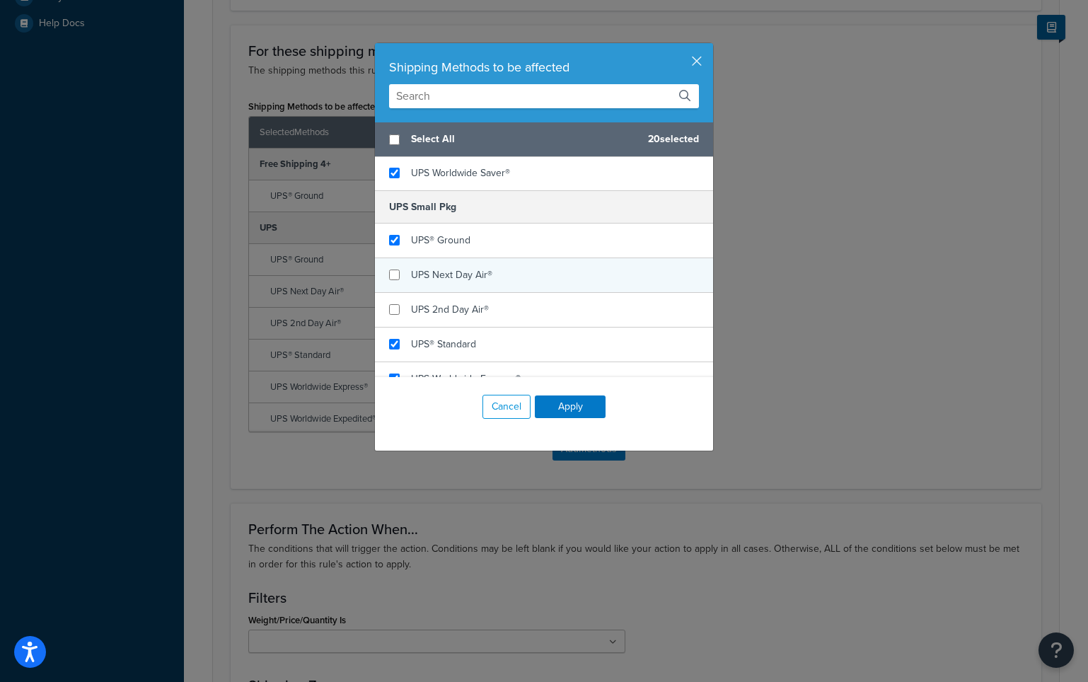
scroll to position [446, 0]
checkbox input "true"
click at [468, 271] on span "UPS Next Day Air®" at bounding box center [451, 272] width 81 height 15
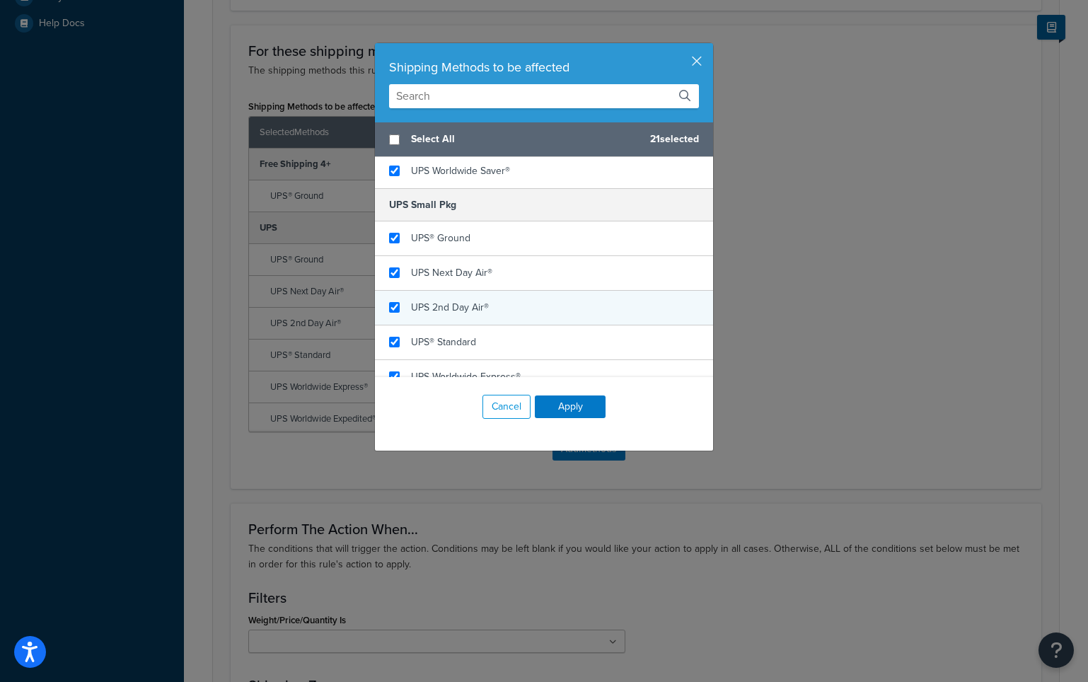
checkbox input "true"
drag, startPoint x: 469, startPoint y: 299, endPoint x: 495, endPoint y: 305, distance: 26.8
click at [470, 300] on span "UPS 2nd Day Air®" at bounding box center [450, 307] width 78 height 15
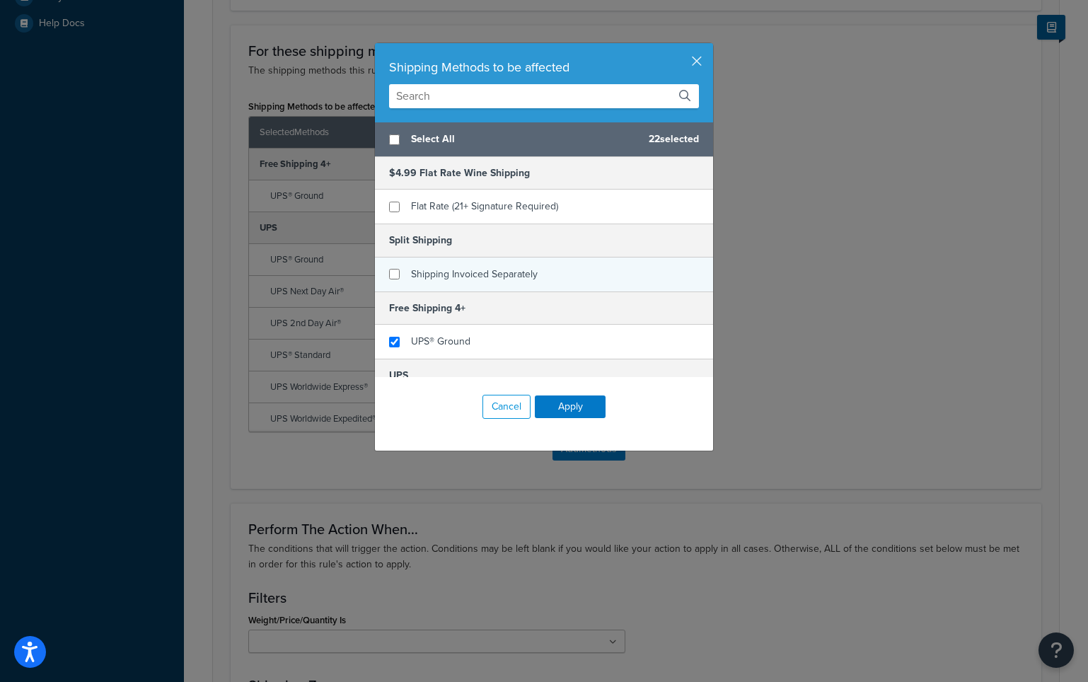
scroll to position [0, 0]
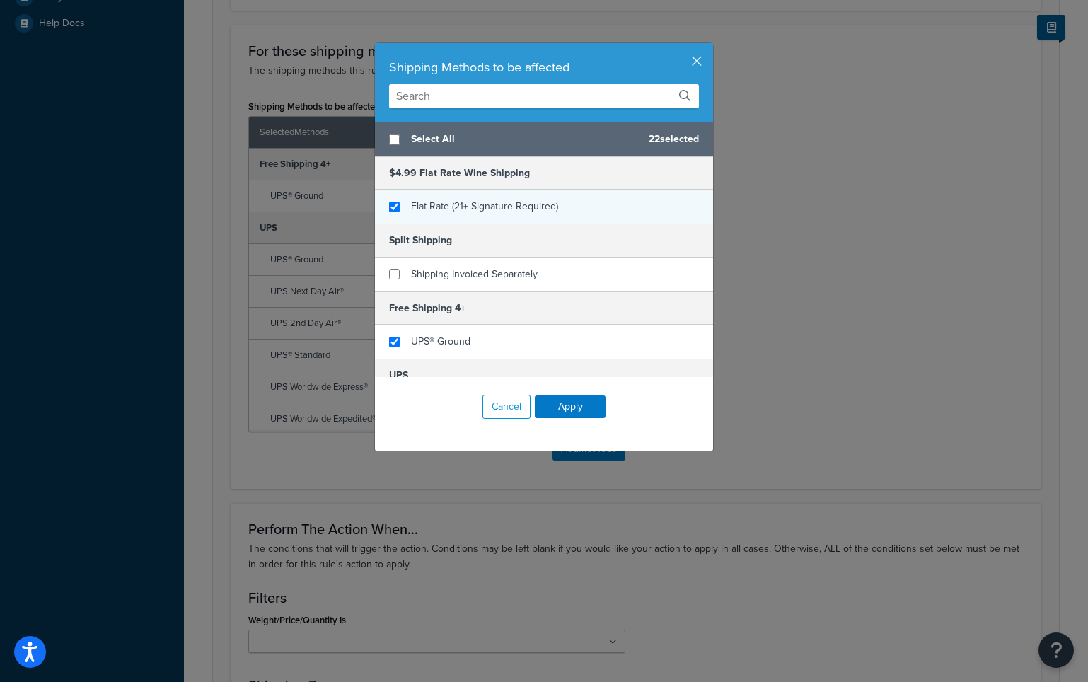
checkbox input "true"
drag, startPoint x: 480, startPoint y: 204, endPoint x: 482, endPoint y: 214, distance: 10.1
click at [480, 204] on span "Flat Rate (21+ Signature Required)" at bounding box center [484, 206] width 147 height 15
drag, startPoint x: 584, startPoint y: 409, endPoint x: 577, endPoint y: 401, distance: 10.5
click at [584, 408] on button "Apply" at bounding box center [570, 407] width 71 height 23
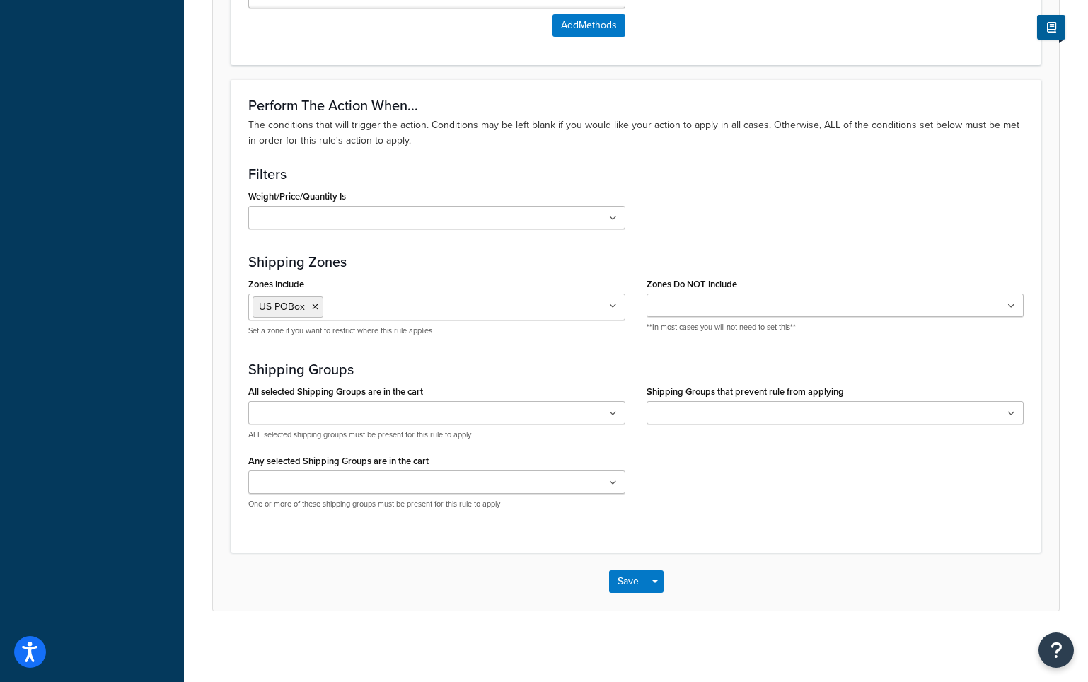
scroll to position [935, 0]
drag, startPoint x: 630, startPoint y: 581, endPoint x: 655, endPoint y: 593, distance: 27.5
click at [631, 582] on button "Save" at bounding box center [628, 581] width 38 height 23
